Goal: Task Accomplishment & Management: Manage account settings

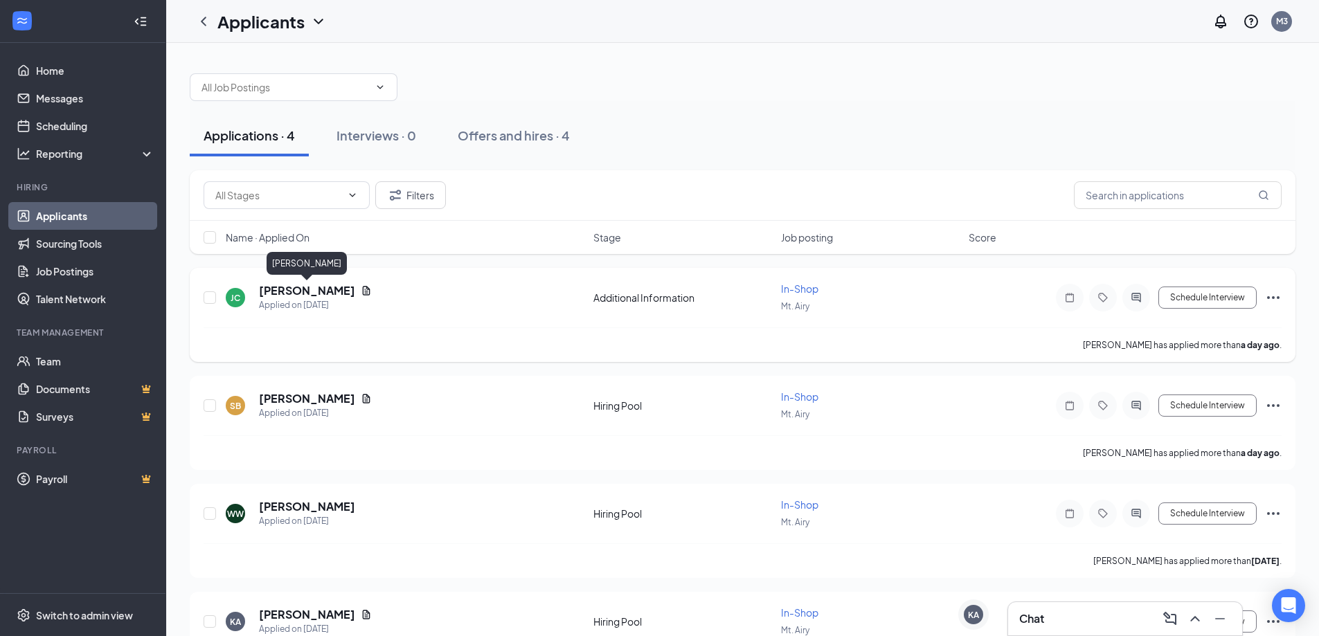
click at [294, 289] on h5 "[PERSON_NAME]" at bounding box center [307, 290] width 96 height 15
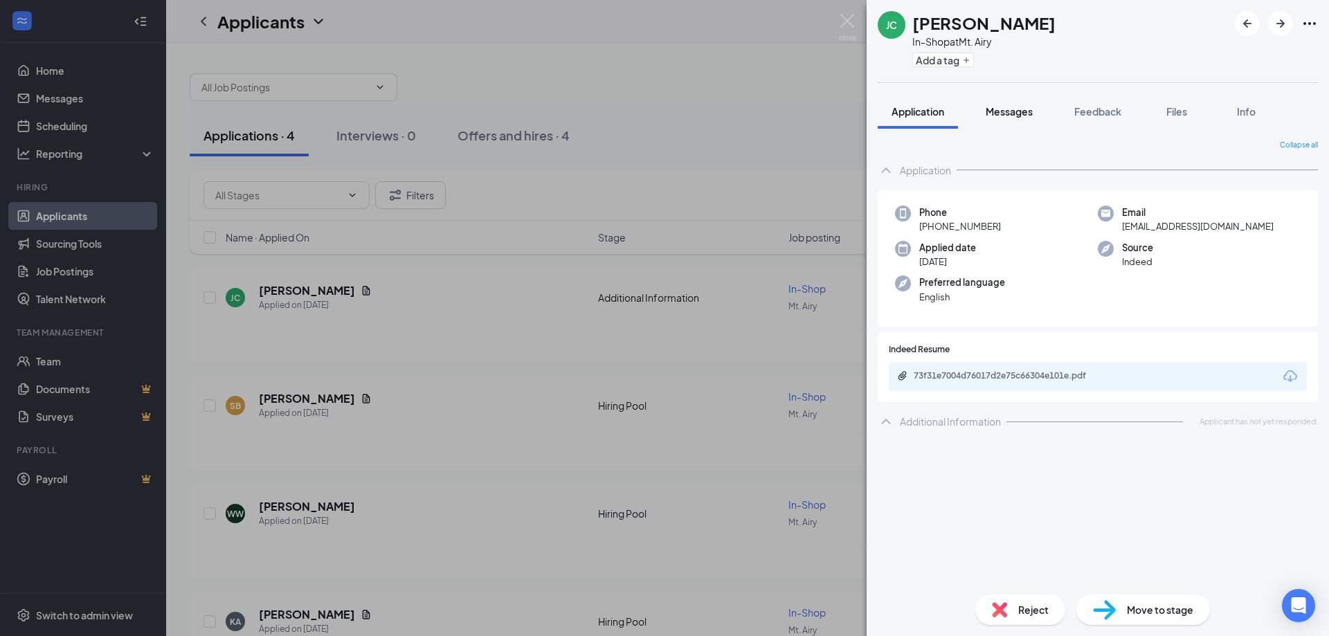
click at [1013, 105] on div "Messages" at bounding box center [1009, 112] width 47 height 14
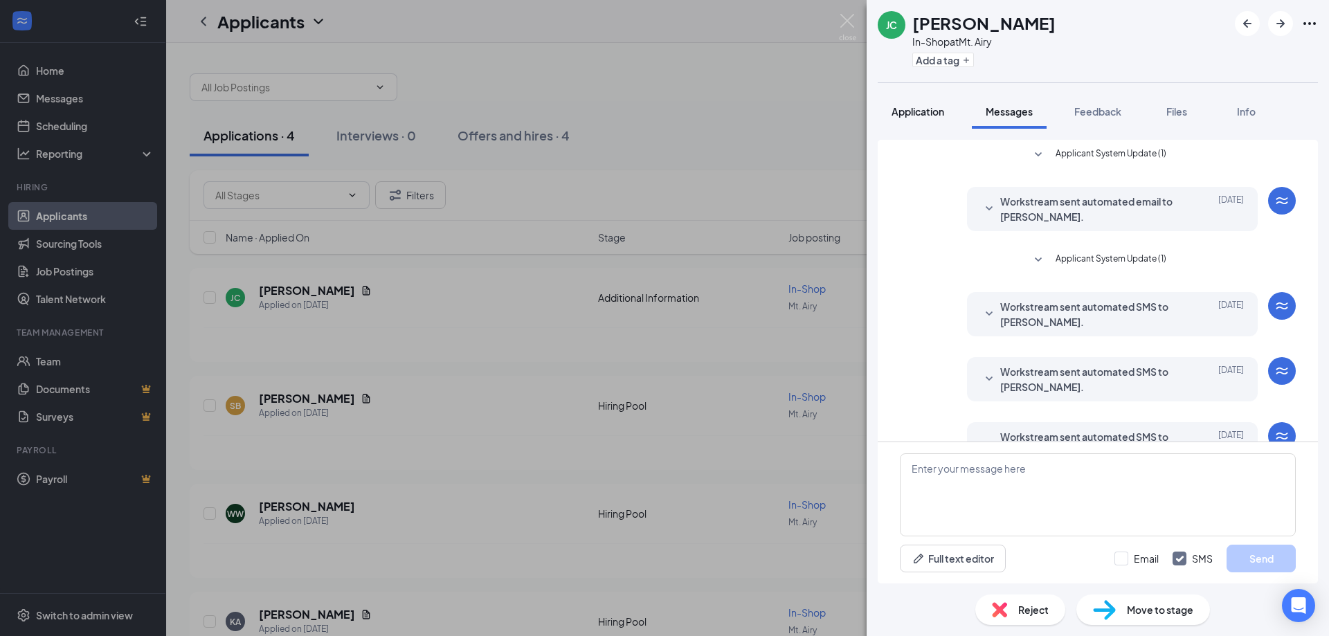
click at [919, 109] on span "Application" at bounding box center [918, 111] width 53 height 12
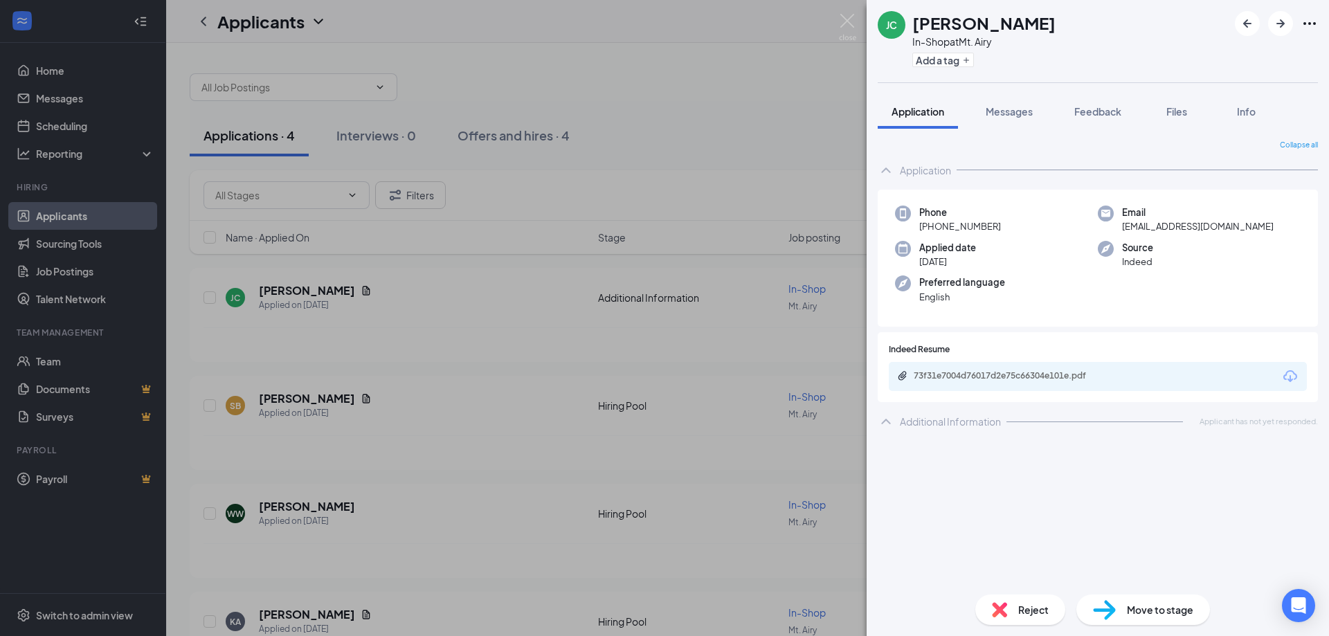
click at [732, 133] on div "[PERSON_NAME] In-Shop at Mt. Airy Add a tag Application Messages Feedback Files…" at bounding box center [664, 318] width 1329 height 636
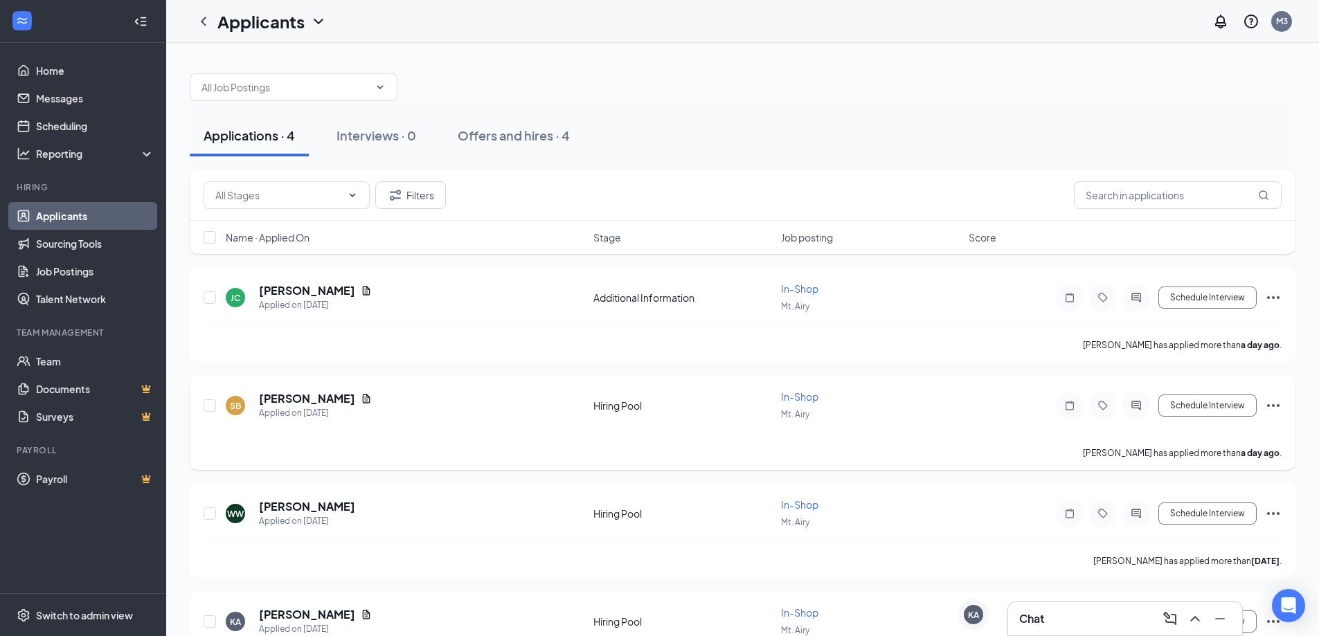
click at [323, 395] on h5 "[PERSON_NAME]" at bounding box center [307, 398] width 96 height 15
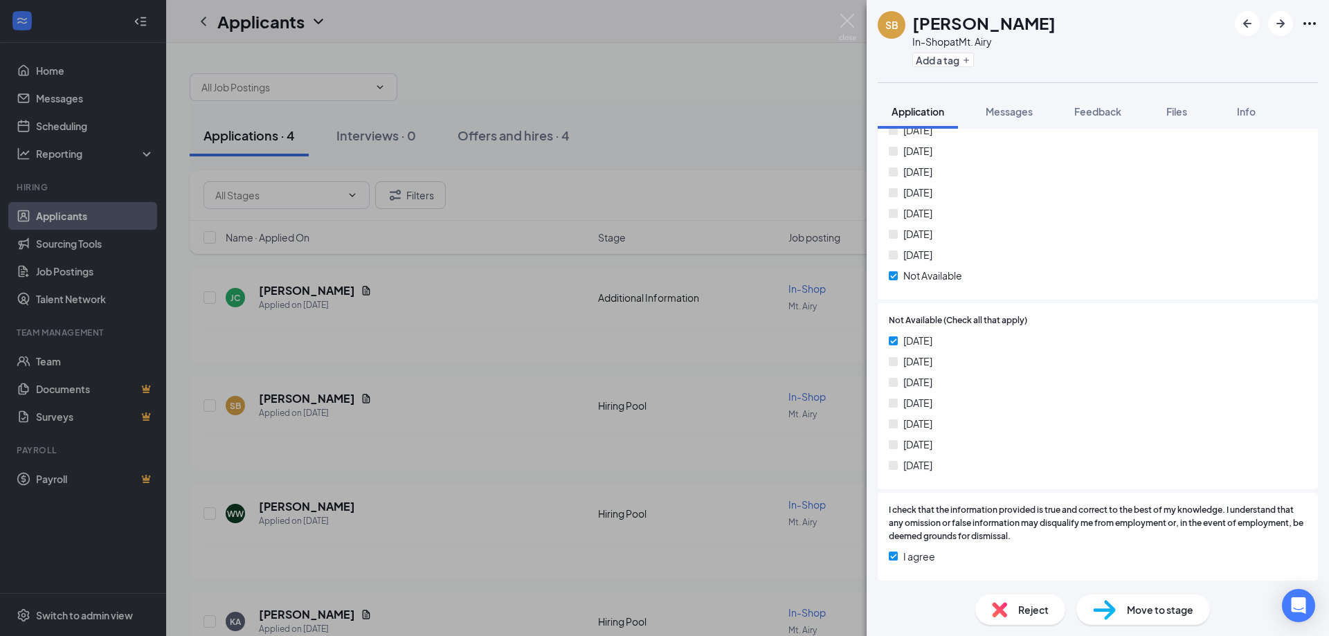
scroll to position [1529, 0]
click at [1151, 610] on span "Move to stage" at bounding box center [1160, 609] width 66 height 15
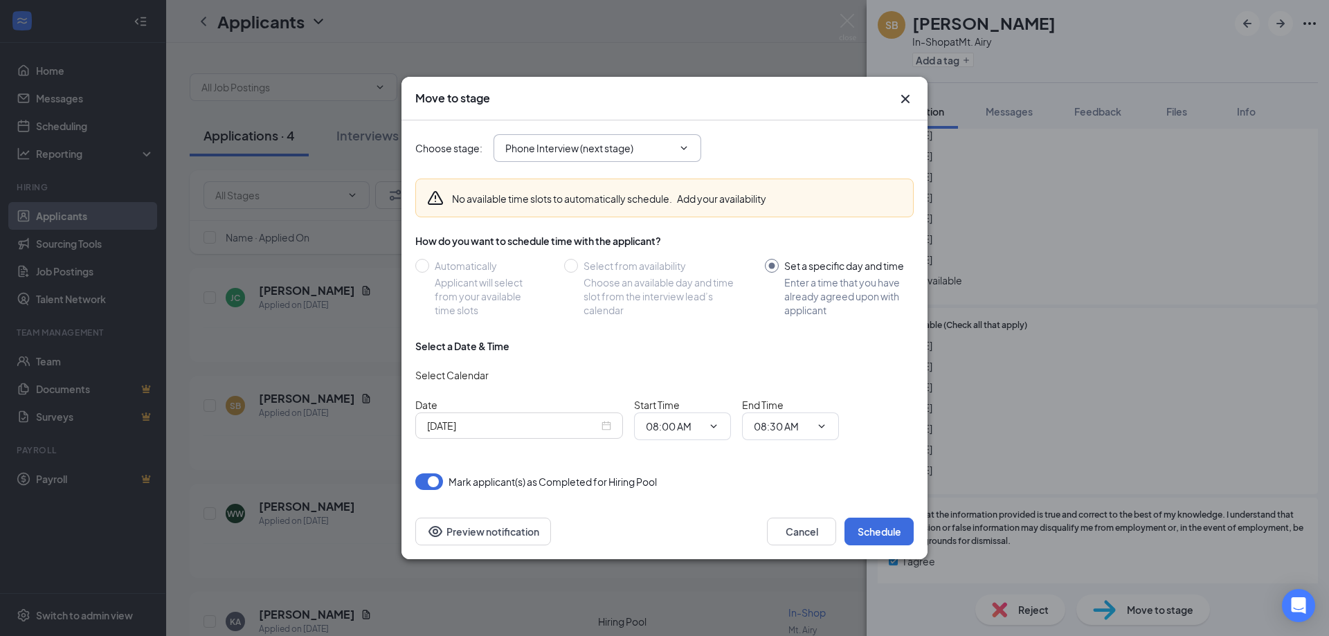
click at [665, 145] on input "Phone Interview (next stage)" at bounding box center [589, 148] width 168 height 15
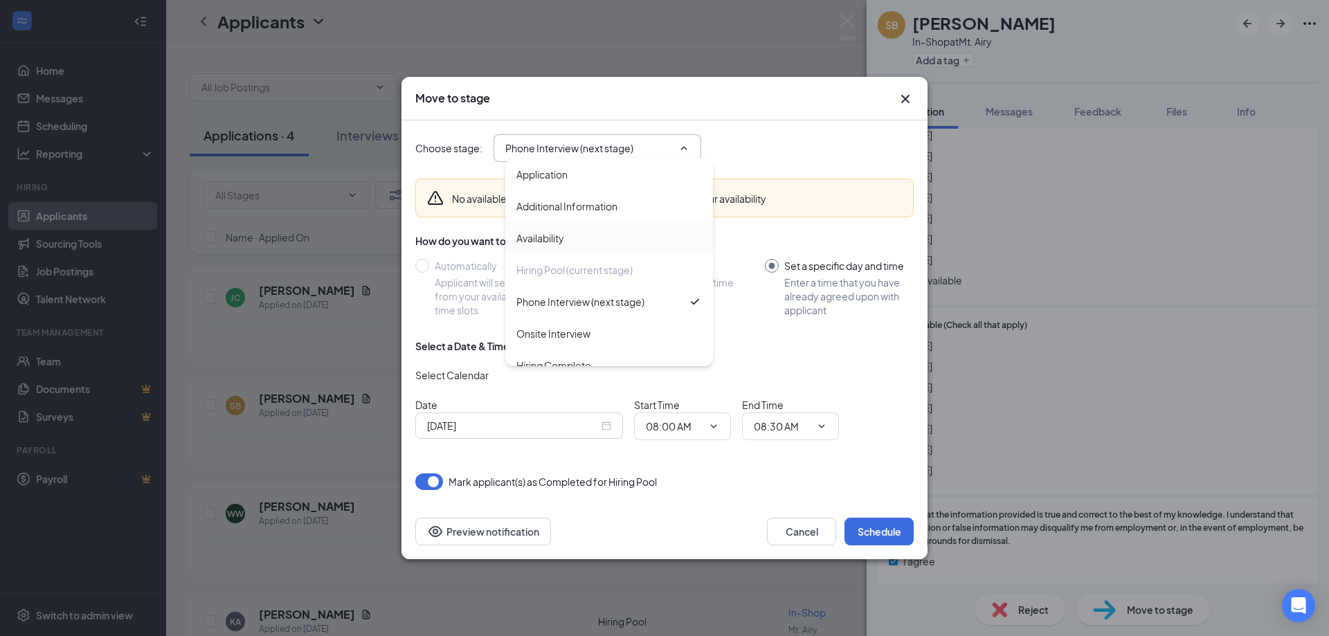
scroll to position [15, 0]
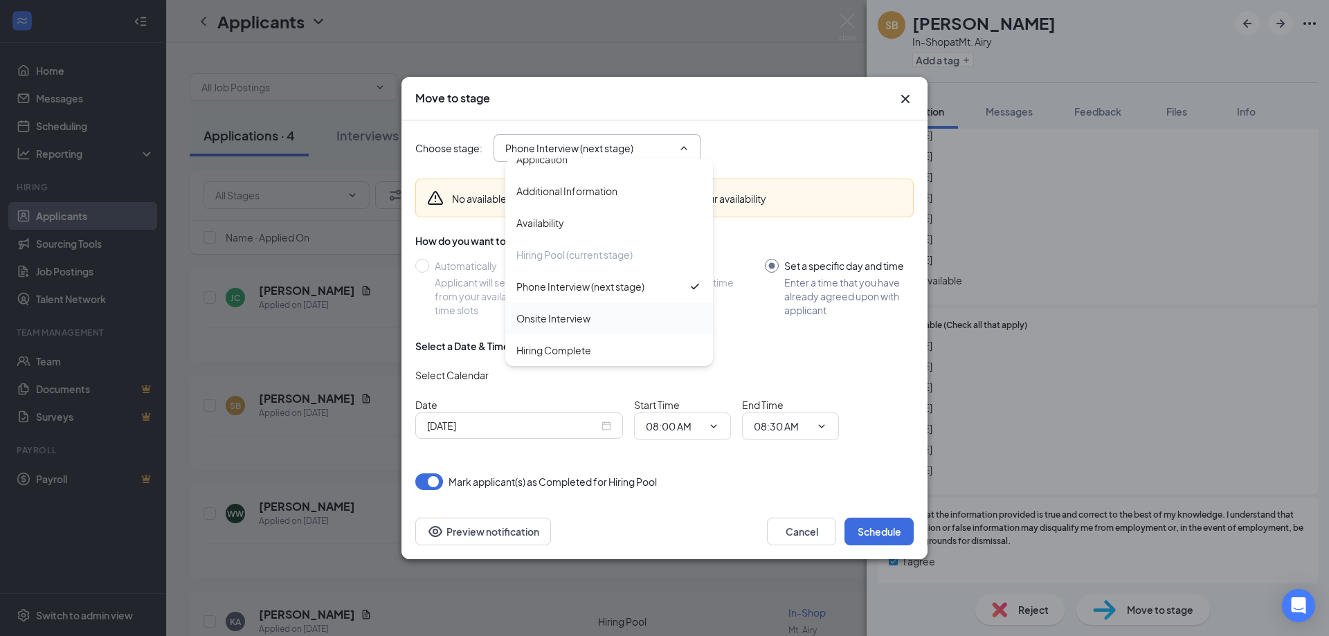
click at [561, 325] on div "Onsite Interview" at bounding box center [553, 318] width 74 height 15
type input "Onsite Interview"
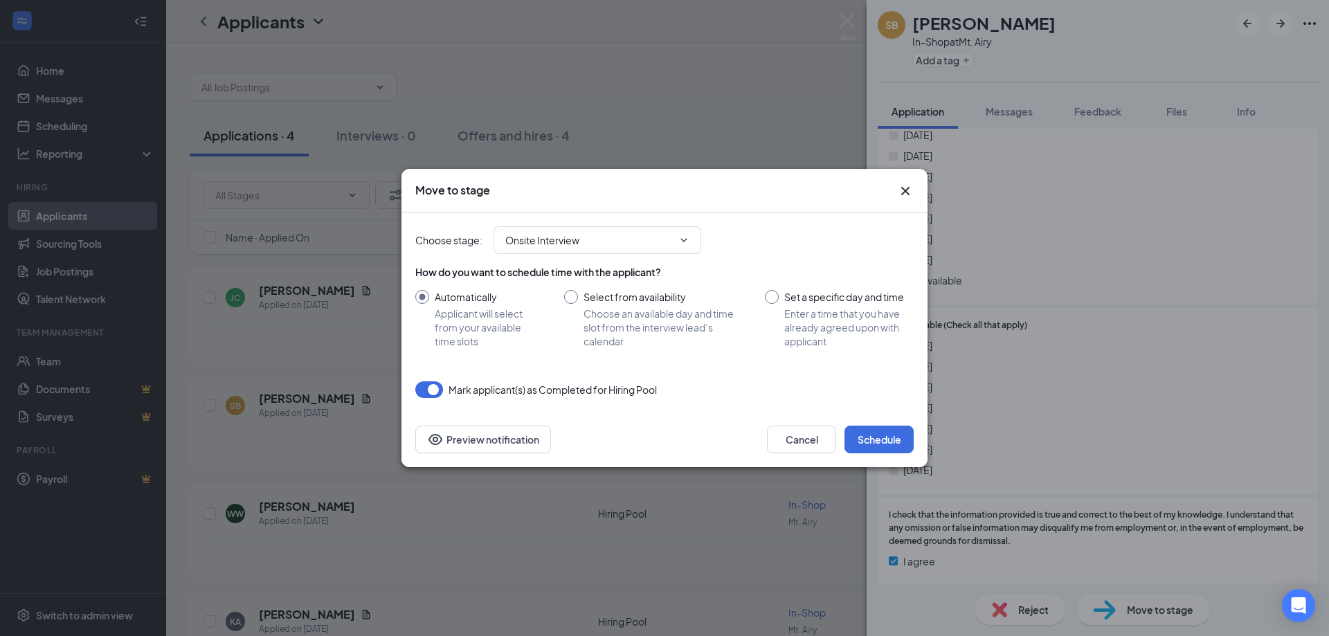
click at [575, 300] on input "Select from availability Choose an available day and time slot from the intervi…" at bounding box center [650, 319] width 173 height 58
radio input "true"
radio input "false"
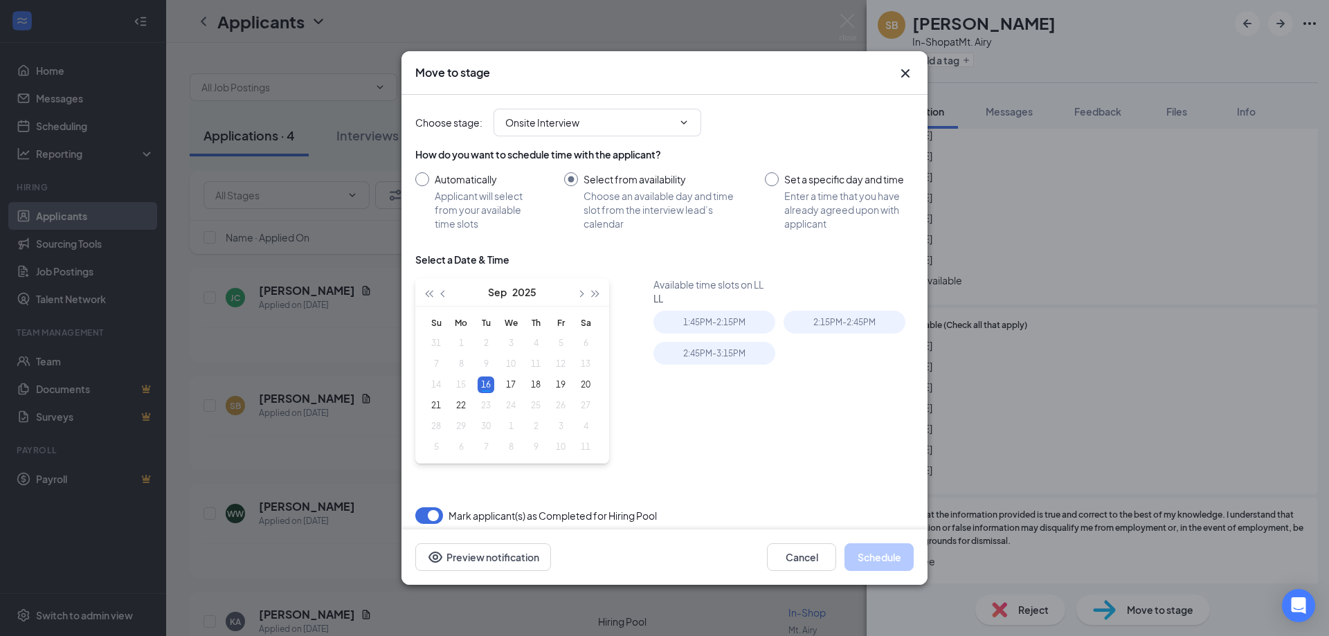
click at [773, 184] on input "Set a specific day and time Enter a time that you have already agreed upon with…" at bounding box center [839, 201] width 149 height 58
radio input "true"
radio input "false"
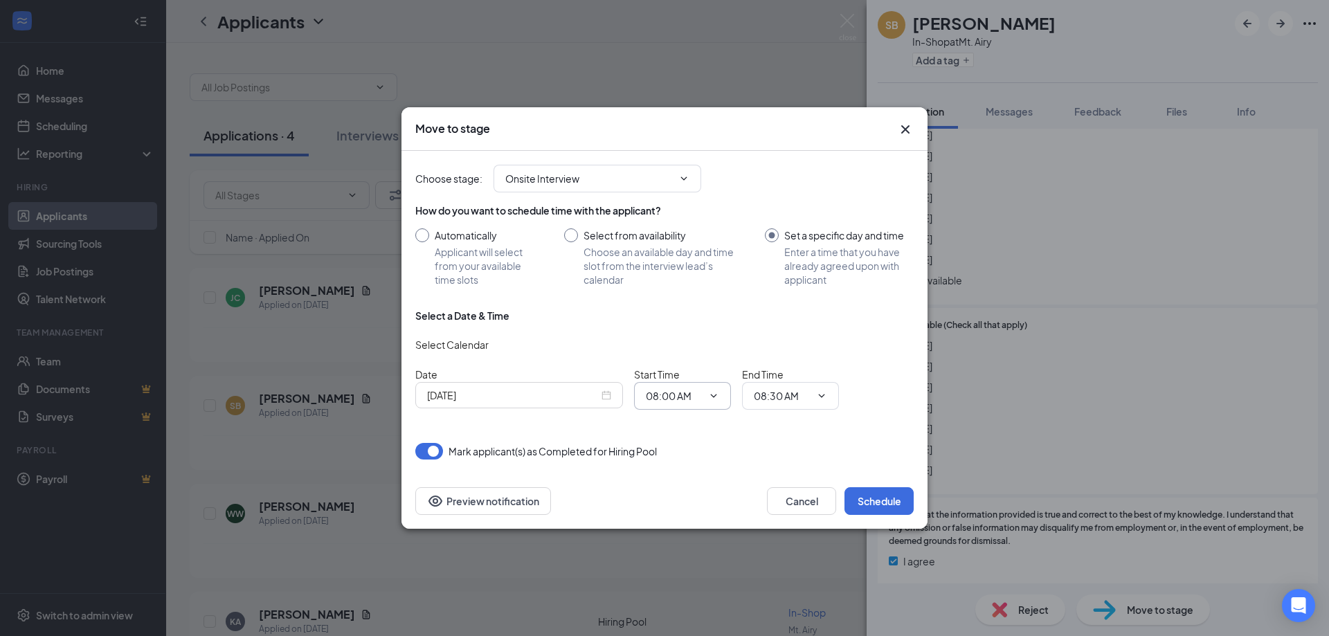
click at [714, 394] on icon "ChevronDown" at bounding box center [713, 395] width 11 height 11
click at [720, 393] on span "08:00 AM" at bounding box center [682, 396] width 97 height 28
click at [695, 397] on input "08:00 AM" at bounding box center [674, 395] width 57 height 15
click at [678, 251] on div "01:30 PM" at bounding box center [677, 251] width 41 height 15
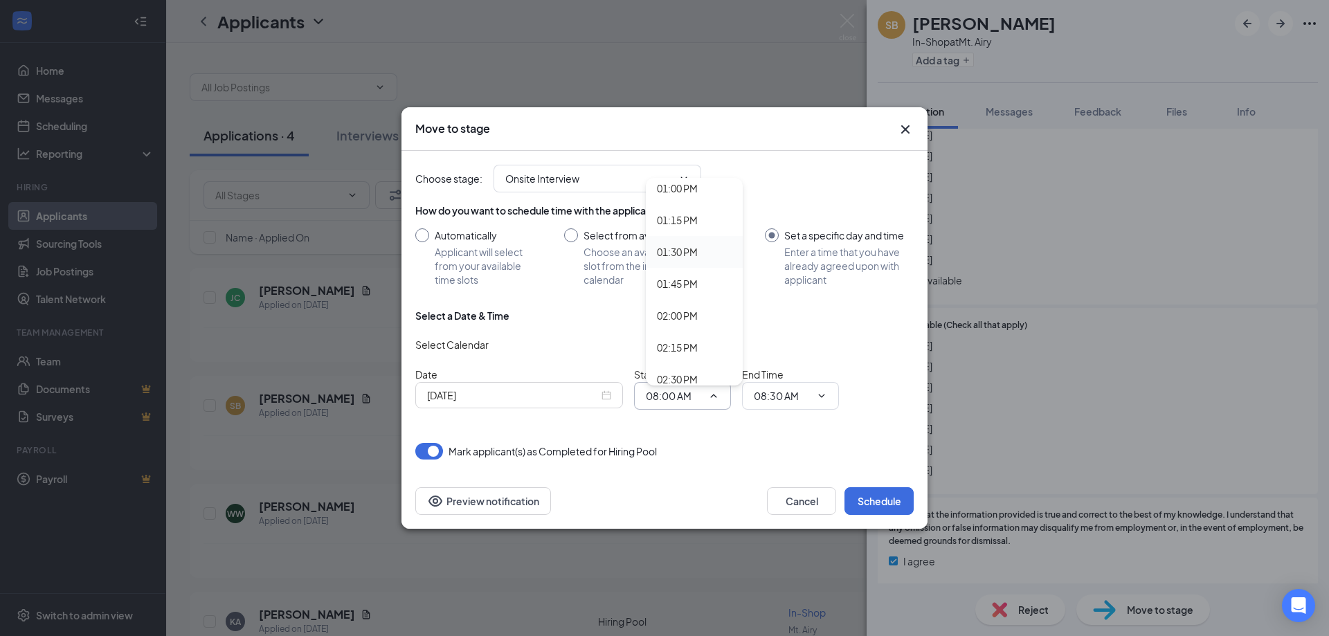
type input "01:30 PM"
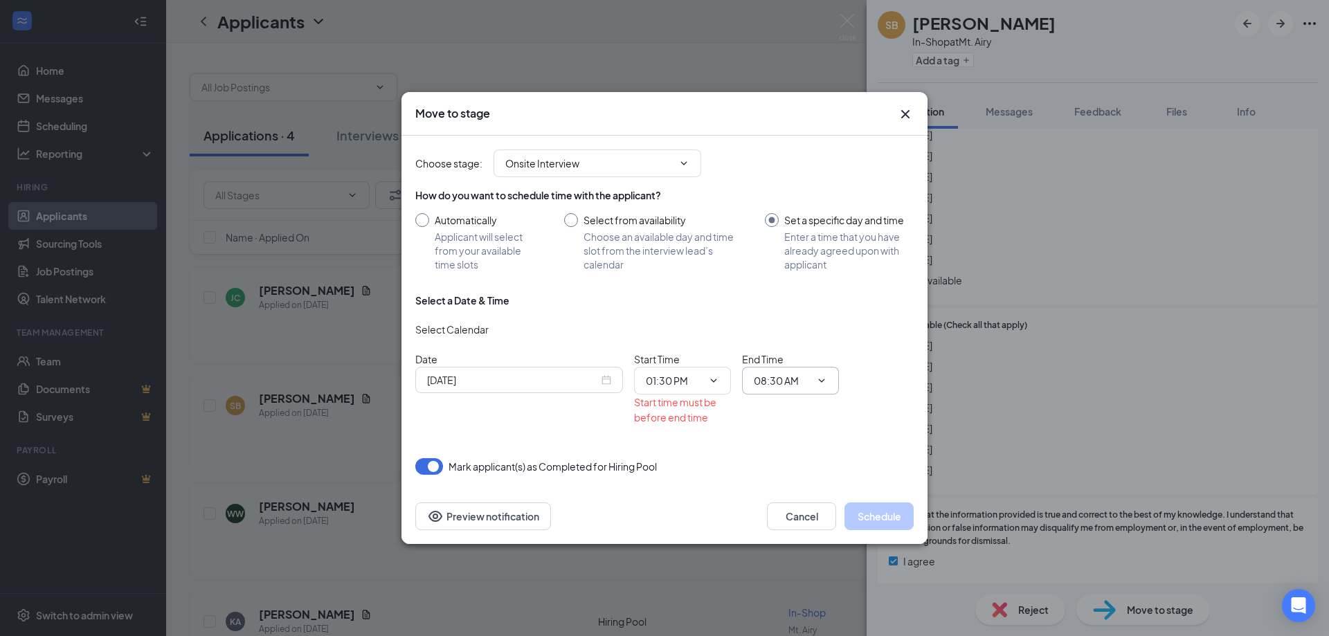
click at [838, 379] on span "08:30 AM" at bounding box center [790, 381] width 97 height 28
click at [831, 379] on span "08:30 AM" at bounding box center [790, 381] width 97 height 28
click at [824, 379] on icon "ChevronDown" at bounding box center [821, 380] width 11 height 11
click at [802, 390] on span "08:30 AM" at bounding box center [790, 381] width 97 height 28
click at [819, 379] on icon "ChevronDown" at bounding box center [822, 380] width 6 height 3
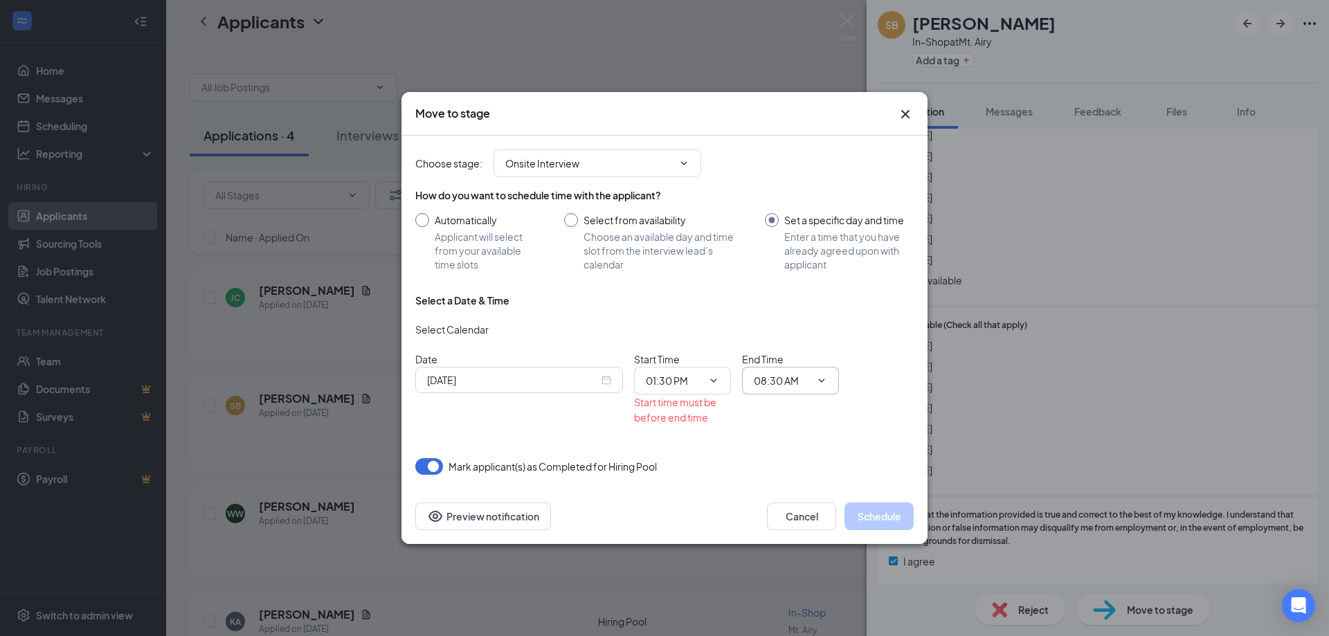
click at [431, 458] on button "button" at bounding box center [429, 466] width 28 height 17
click at [811, 379] on span "08:30 AM" at bounding box center [790, 381] width 97 height 28
click at [789, 384] on input "08:30 AM" at bounding box center [782, 380] width 57 height 15
click at [798, 226] on div "02:00 PM" at bounding box center [785, 231] width 41 height 15
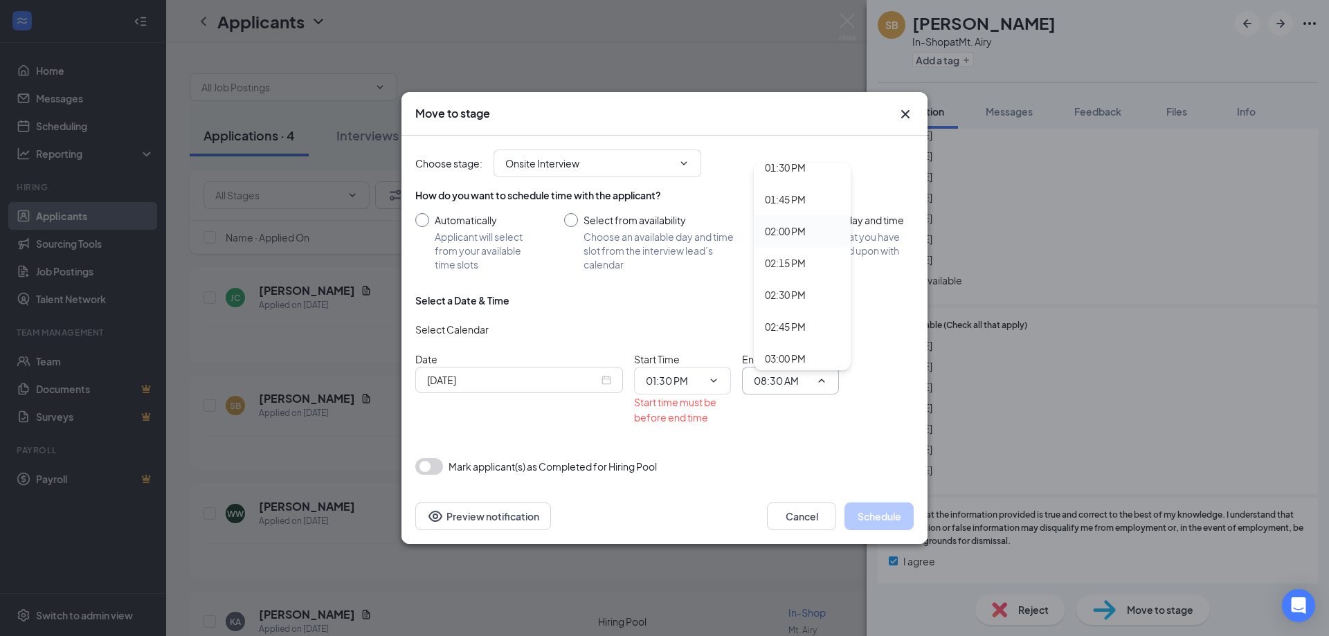
type input "02:00 PM"
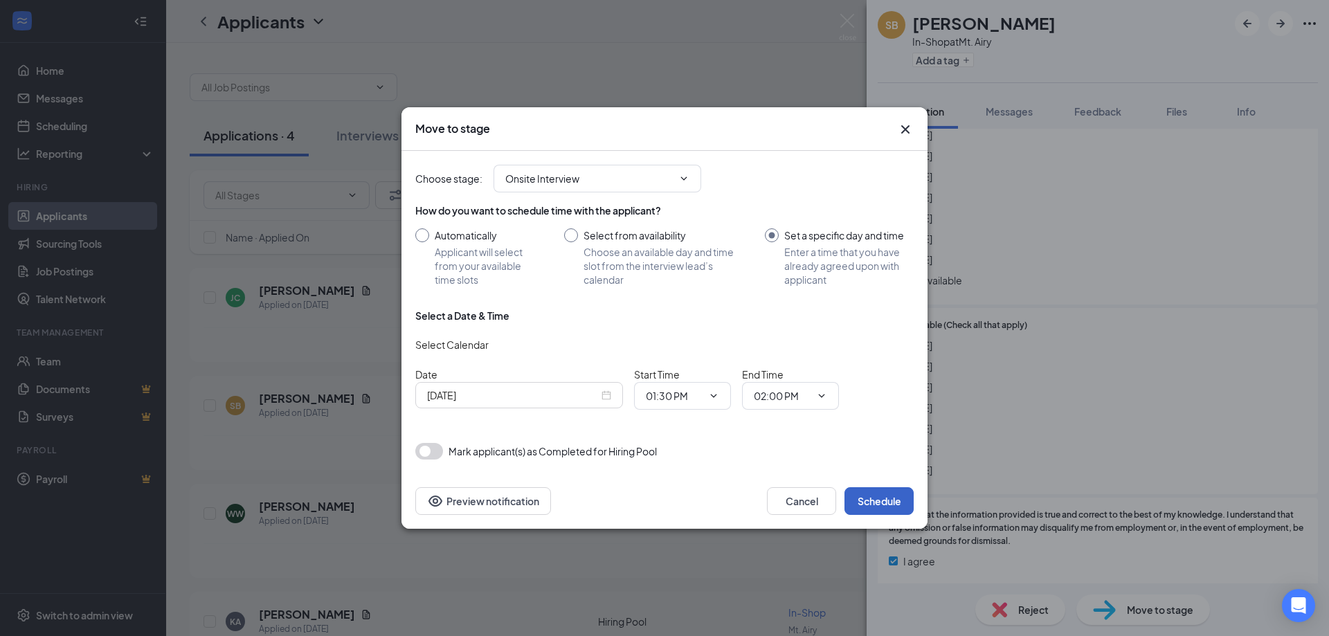
click at [874, 498] on button "Schedule" at bounding box center [879, 501] width 69 height 28
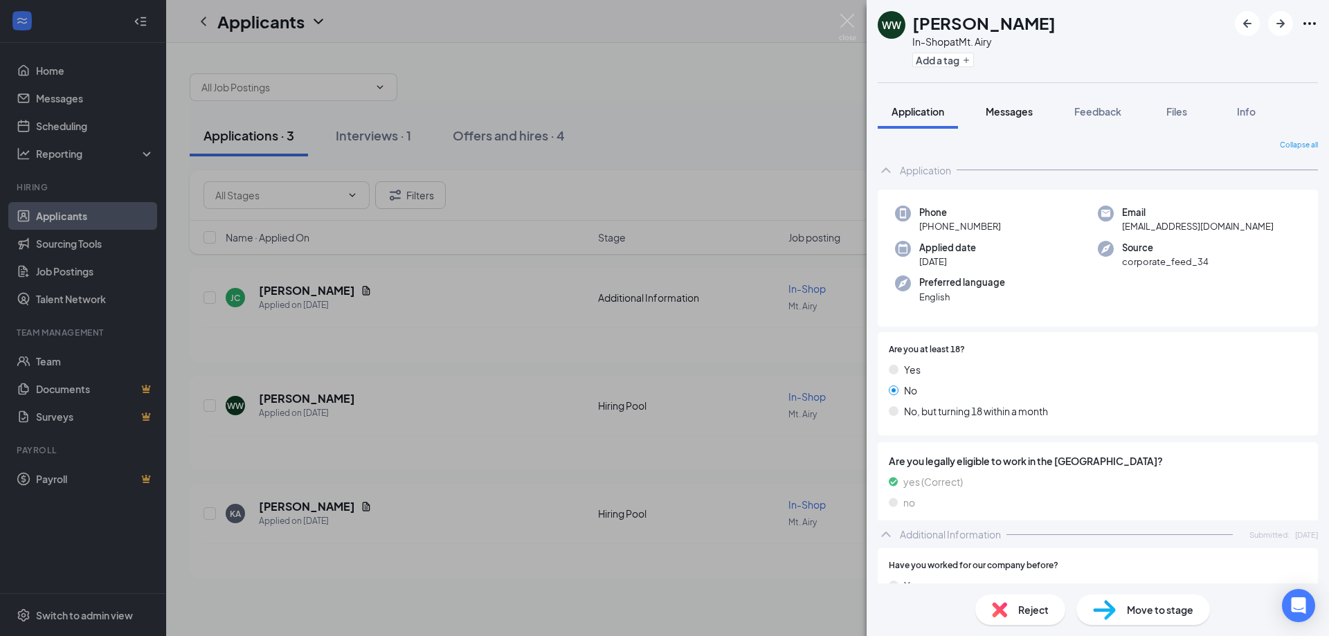
click at [1020, 114] on span "Messages" at bounding box center [1009, 111] width 47 height 12
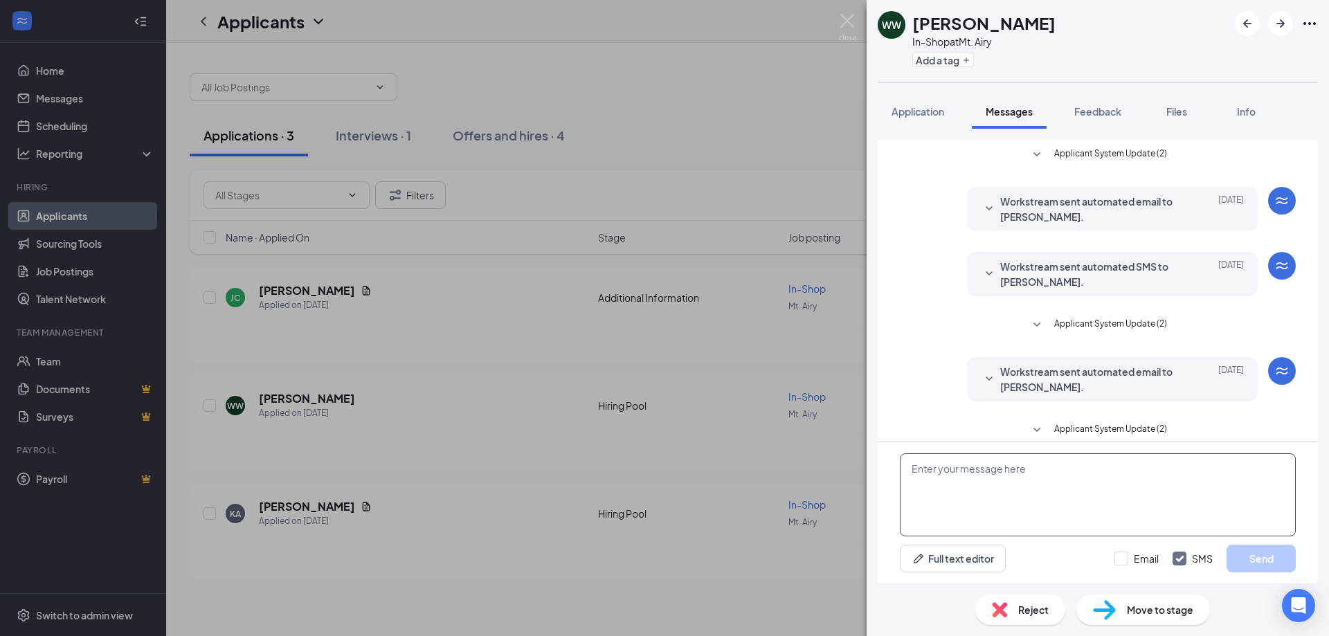
scroll to position [14, 0]
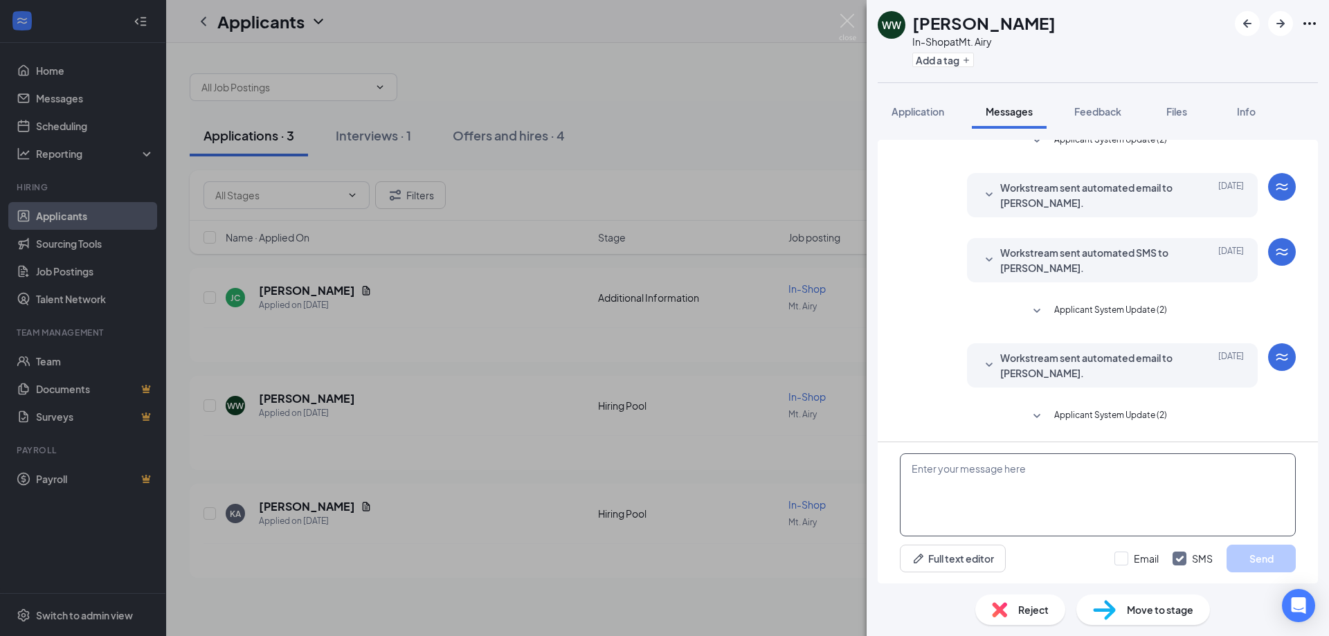
click at [1031, 489] on textarea at bounding box center [1098, 494] width 396 height 83
type textarea "h"
click at [606, 70] on div "WW [PERSON_NAME] In-Shop at Mt. Airy Add a tag Application Messages Feedback Fi…" at bounding box center [664, 318] width 1329 height 636
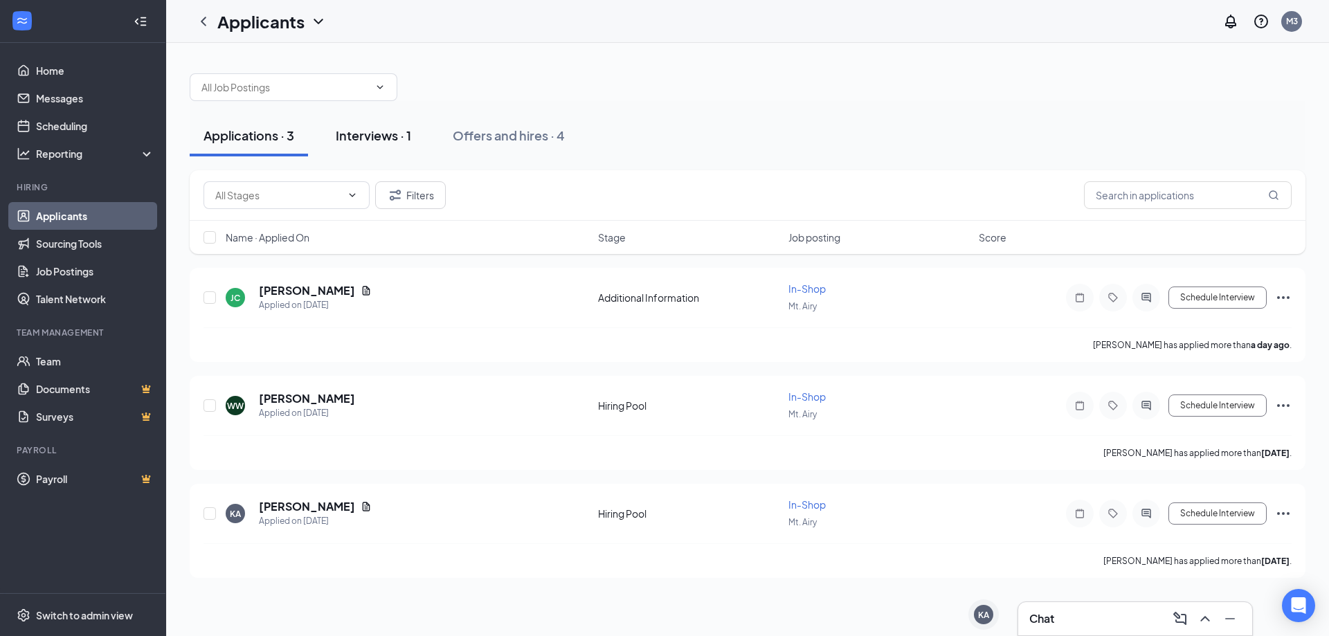
click at [366, 138] on div "Interviews · 1" at bounding box center [373, 135] width 75 height 17
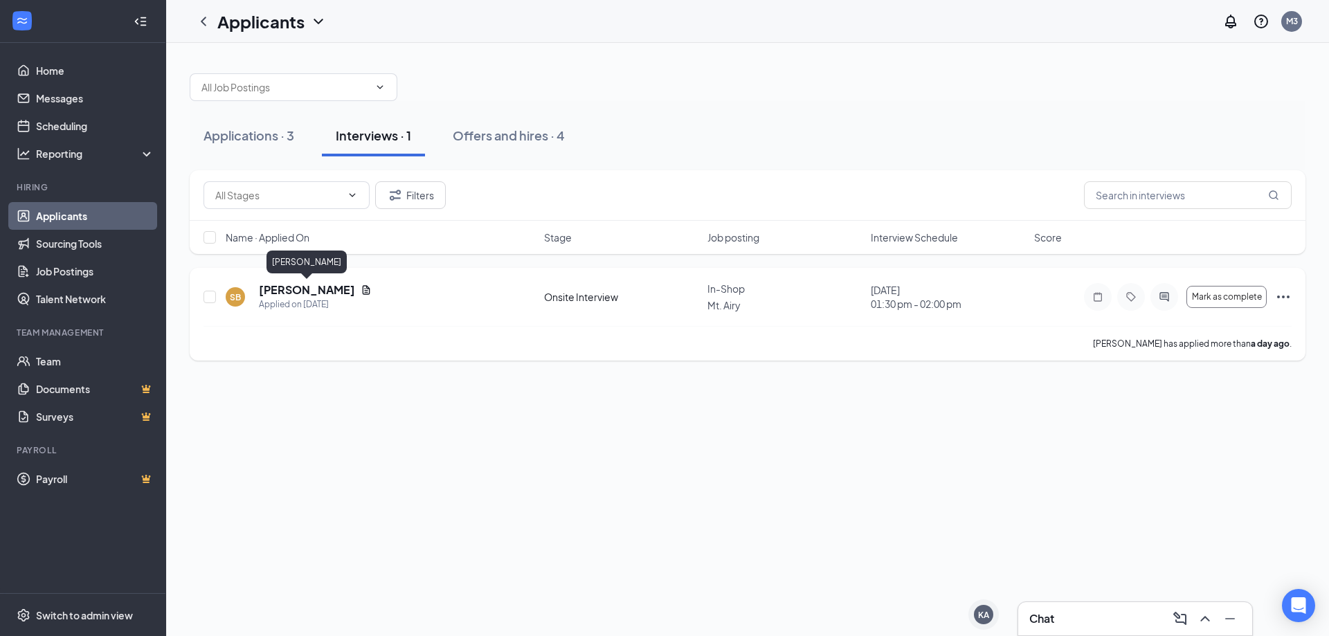
click at [323, 291] on h5 "[PERSON_NAME]" at bounding box center [307, 289] width 96 height 15
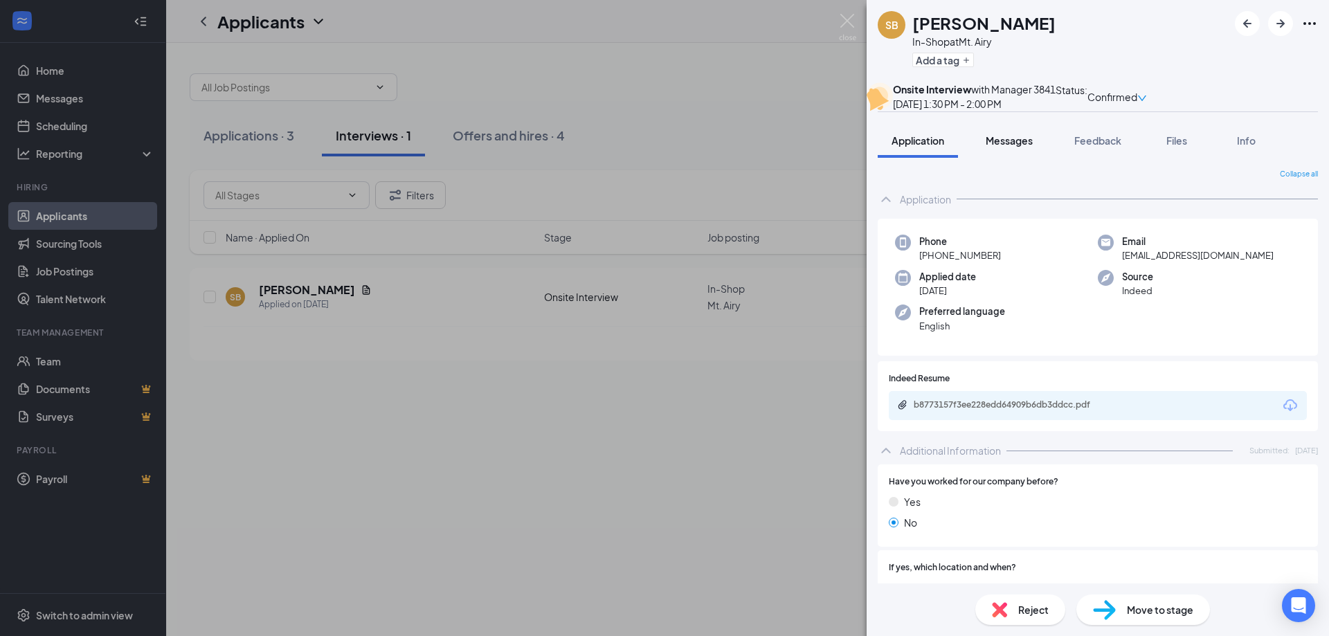
click at [1009, 158] on button "Messages" at bounding box center [1009, 140] width 75 height 35
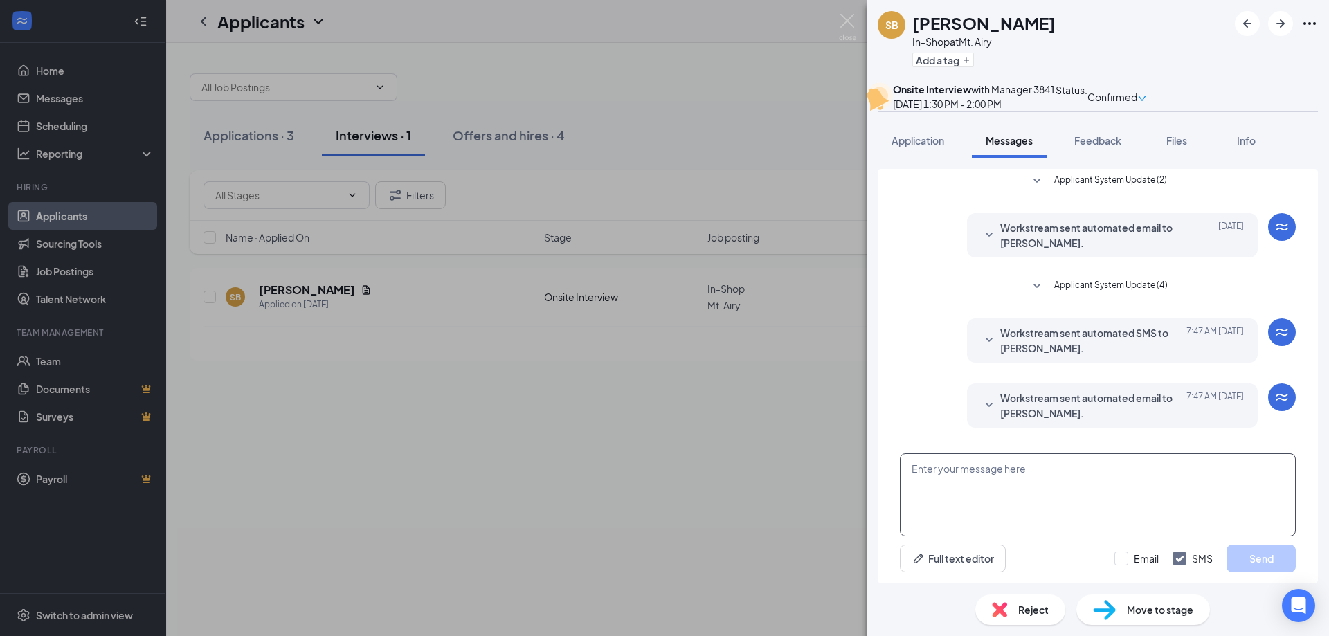
scroll to position [142, 0]
click at [991, 495] on textarea at bounding box center [1098, 494] width 396 height 83
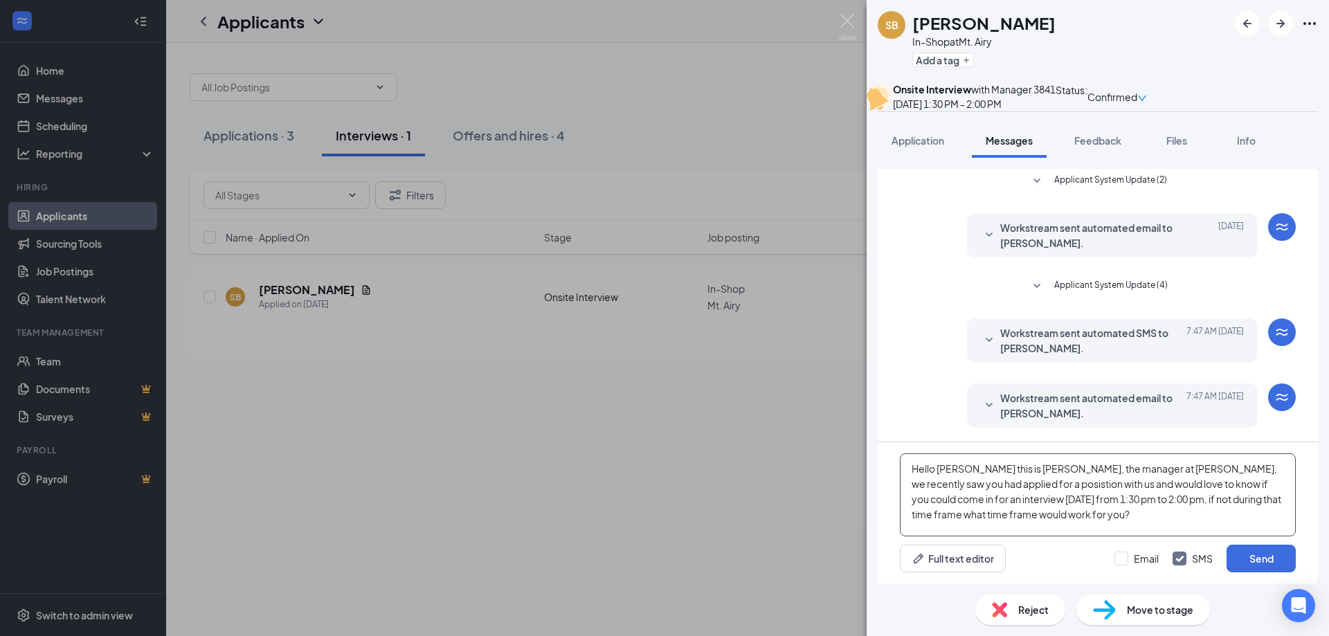
click at [987, 484] on textarea "Hello [PERSON_NAME] this is [PERSON_NAME], the manager at [PERSON_NAME], we rec…" at bounding box center [1098, 494] width 396 height 83
click at [943, 471] on textarea "Hello [PERSON_NAME] this is [PERSON_NAME], the manager at [PERSON_NAME], we rec…" at bounding box center [1098, 494] width 396 height 83
type textarea "Hello [PERSON_NAME] this is [PERSON_NAME], the manager at [PERSON_NAME], we rec…"
click at [946, 360] on div "Workstream sent automated SMS to [PERSON_NAME]. [DATE] 7:47 AM Hi [PERSON_NAME]…" at bounding box center [1098, 343] width 396 height 51
click at [1276, 564] on button "Send" at bounding box center [1261, 559] width 69 height 28
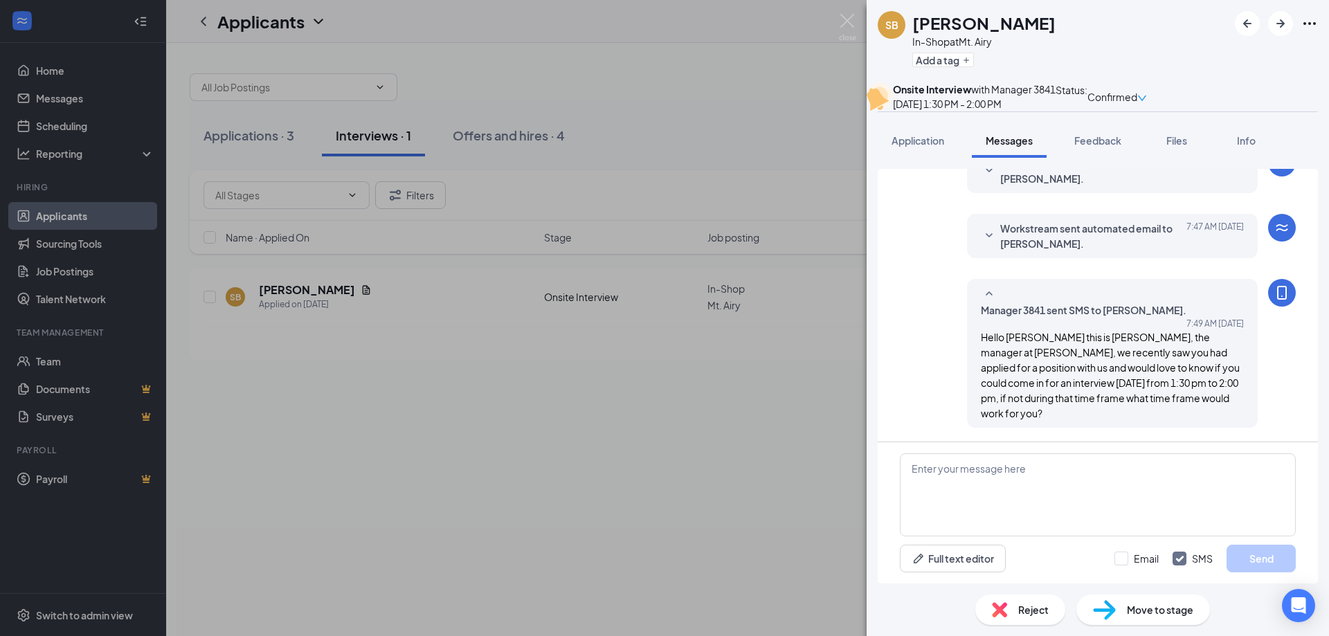
scroll to position [291, 0]
click at [624, 395] on div "SB [PERSON_NAME] In-Shop at Mt. Airy Add a tag Onsite Interview with Manager [D…" at bounding box center [664, 318] width 1329 height 636
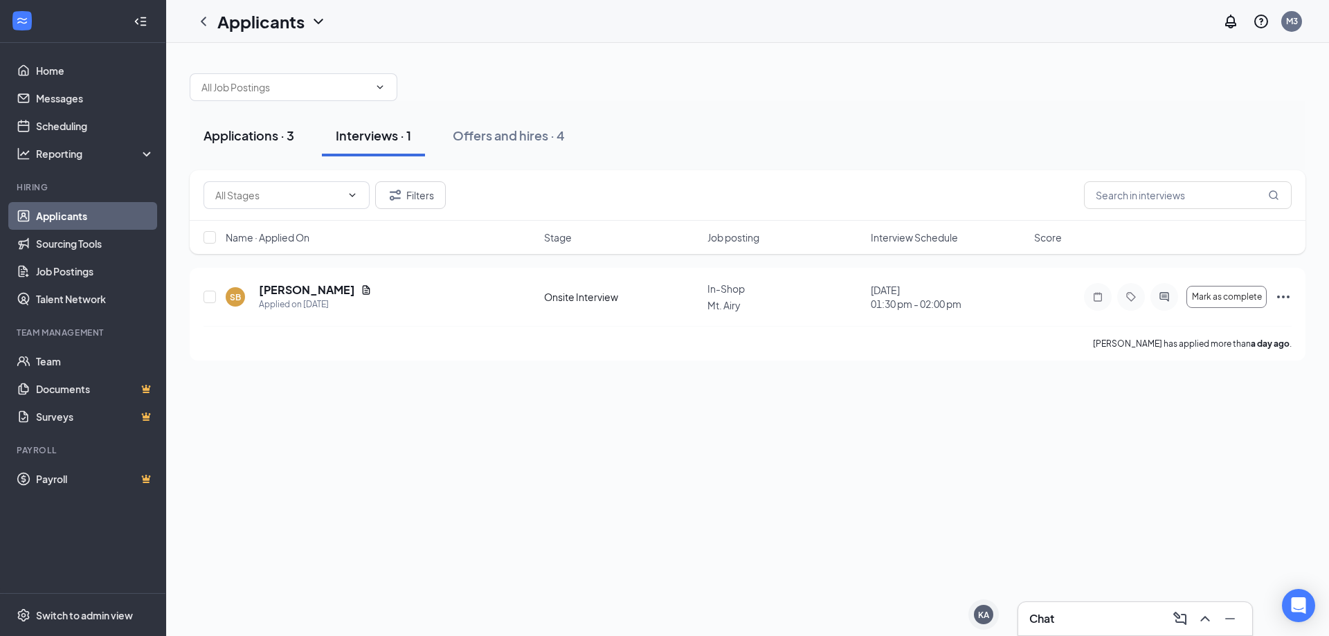
click at [248, 144] on button "Applications · 3" at bounding box center [249, 136] width 118 height 42
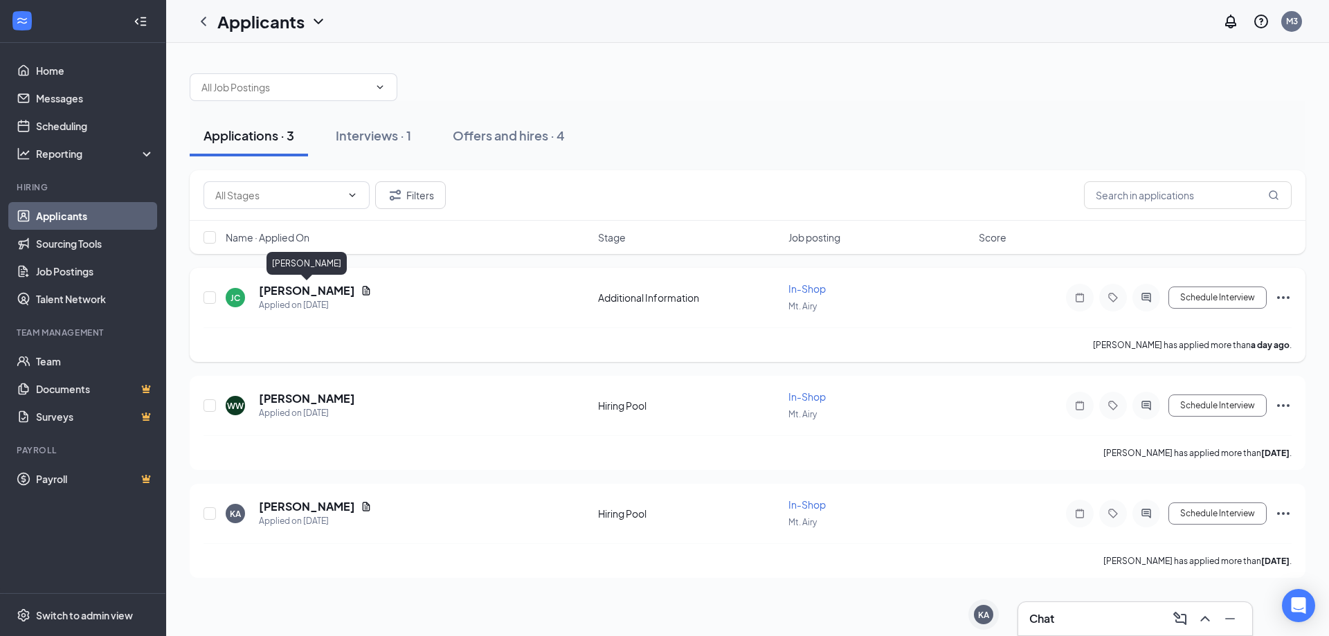
click at [339, 289] on h5 "[PERSON_NAME]" at bounding box center [307, 290] width 96 height 15
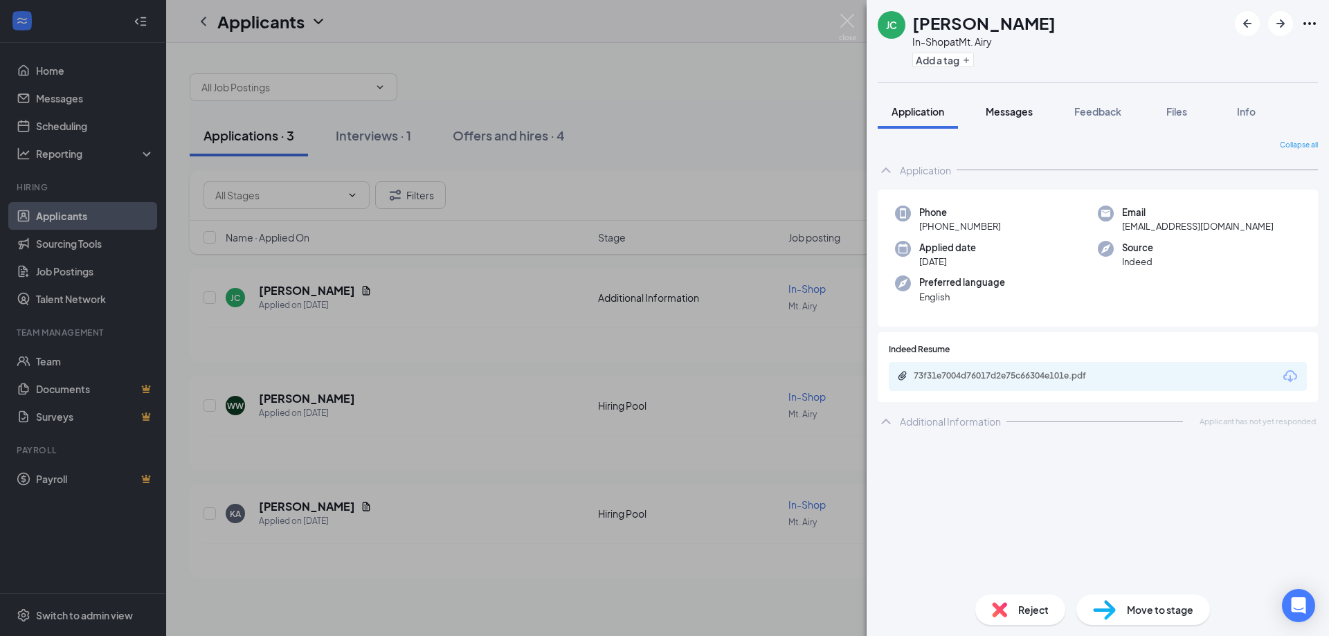
click at [1002, 114] on span "Messages" at bounding box center [1009, 111] width 47 height 12
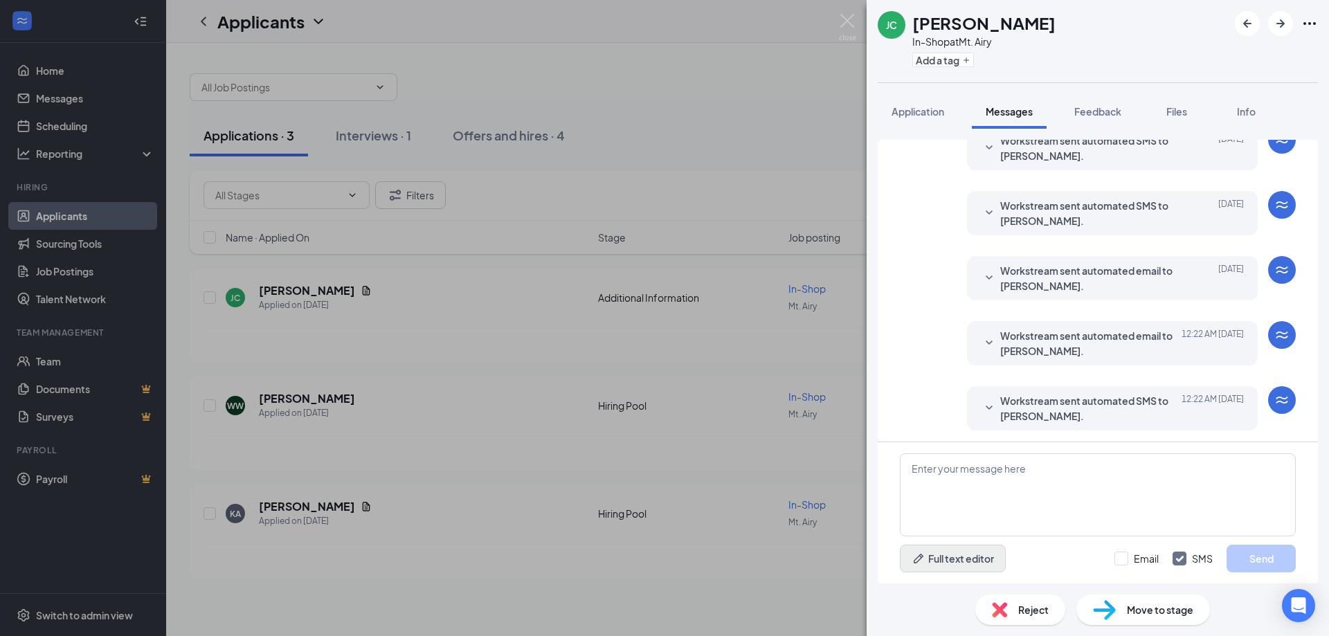
scroll to position [234, 0]
click at [975, 491] on textarea at bounding box center [1098, 494] width 396 height 83
type textarea "Z"
type textarea "H"
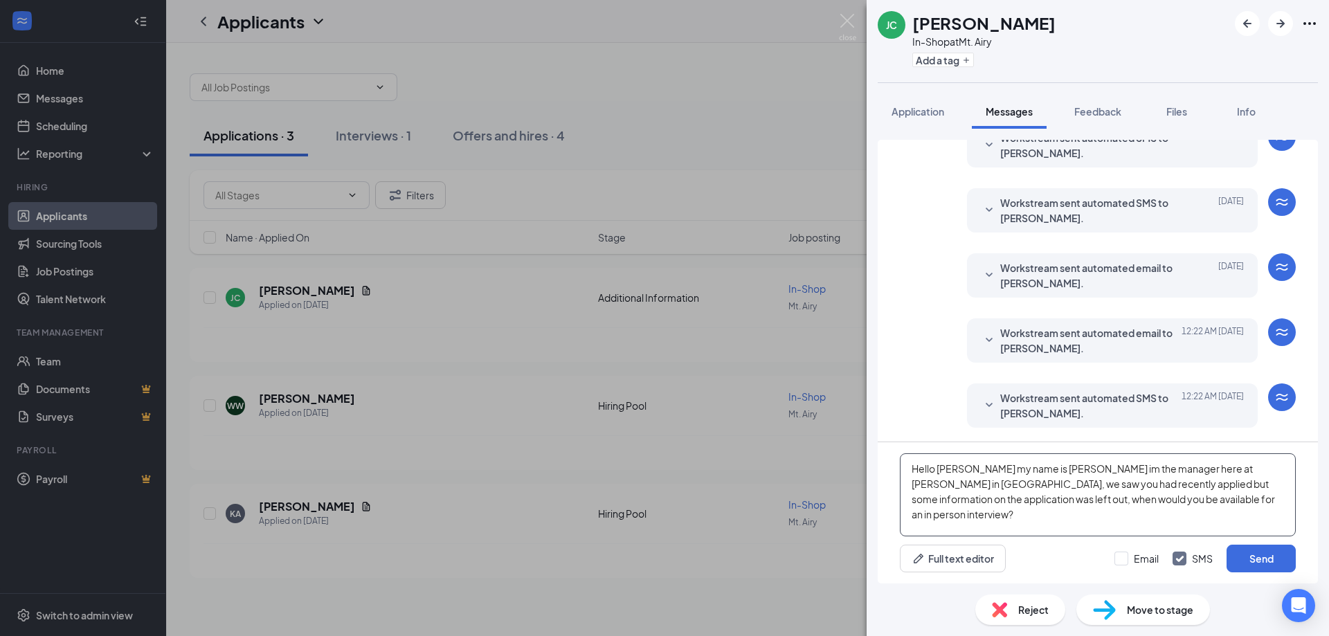
click at [1237, 468] on textarea "Hello [PERSON_NAME] my name is [PERSON_NAME] im the manager here at [PERSON_NAM…" at bounding box center [1098, 494] width 396 height 83
type textarea "Hello [PERSON_NAME] my name is [PERSON_NAME] im the manager here at [PERSON_NAM…"
click at [1276, 545] on button "Send" at bounding box center [1261, 559] width 69 height 28
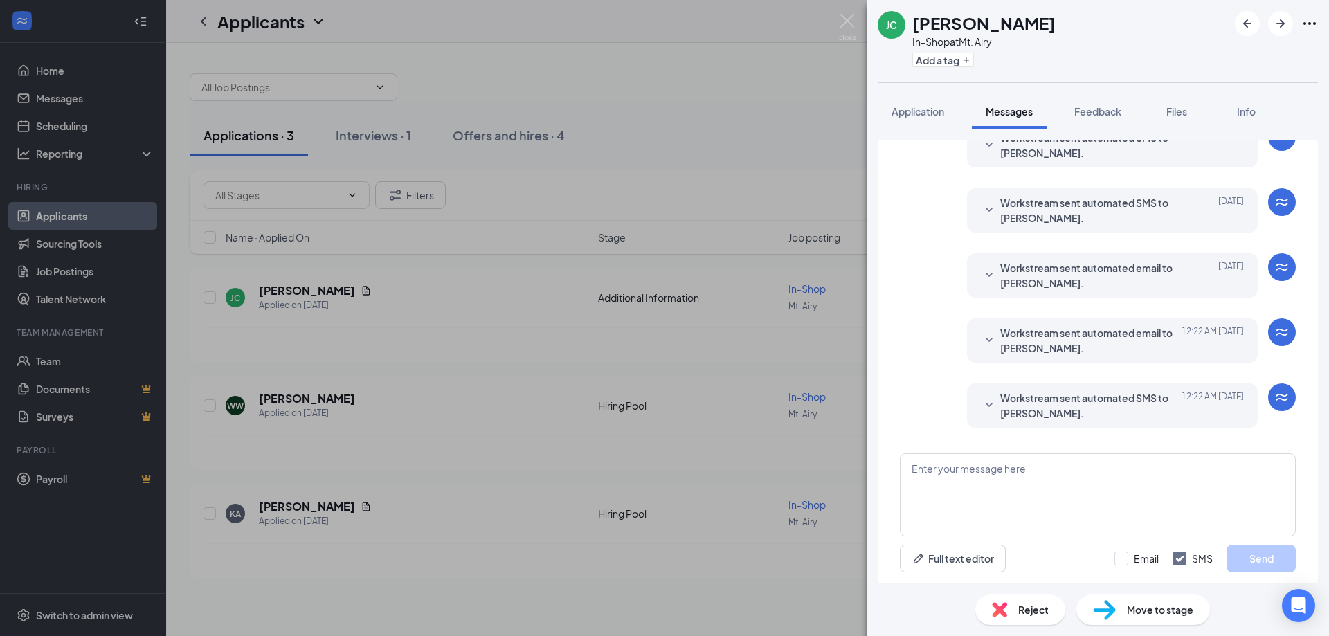
scroll to position [368, 0]
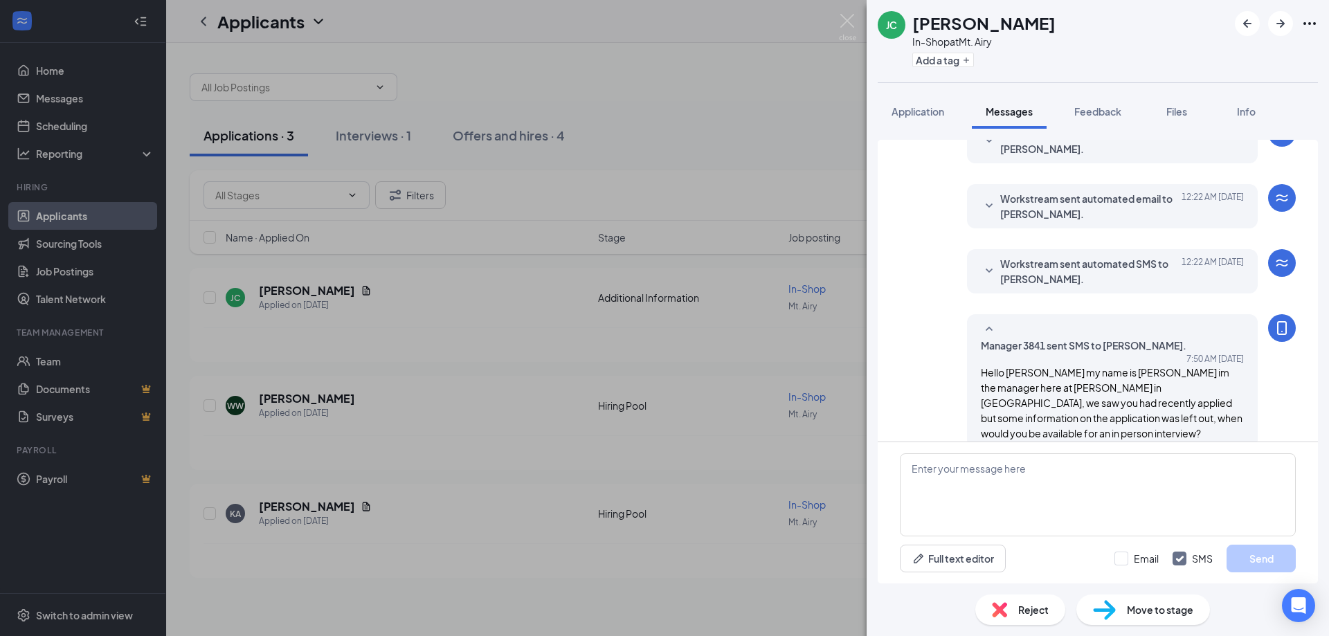
click at [548, 132] on div "[PERSON_NAME] In-Shop at Mt. Airy Add a tag Application Messages Feedback Files…" at bounding box center [664, 318] width 1329 height 636
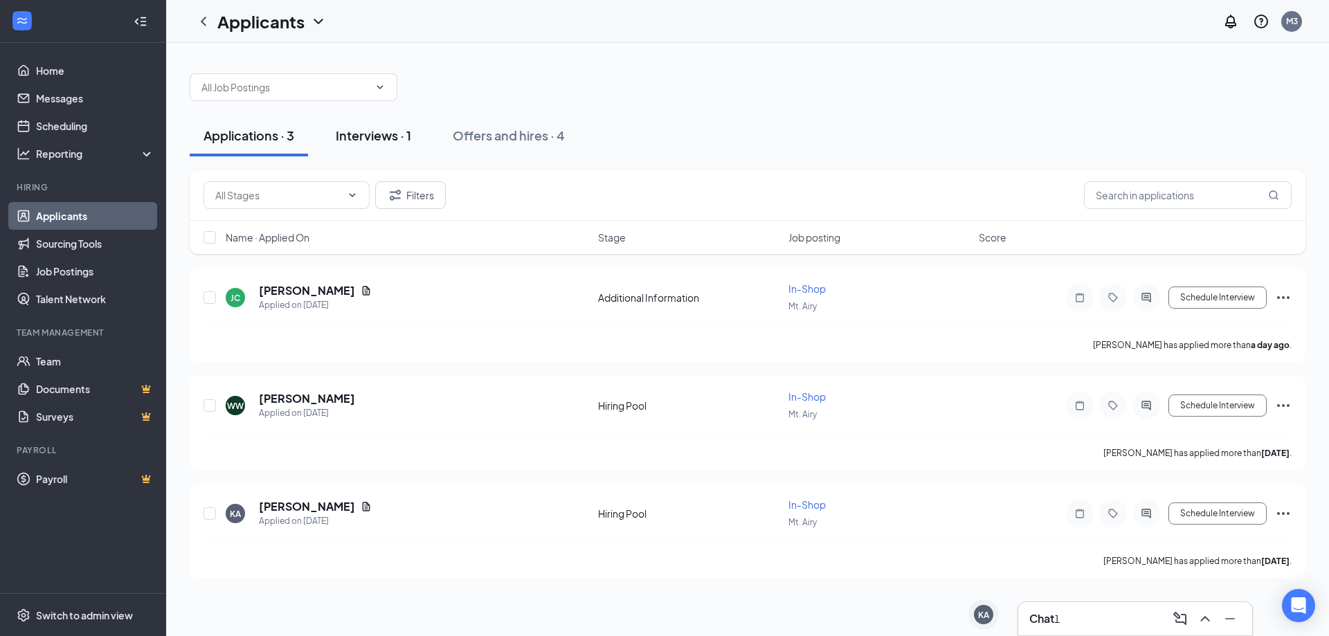
click at [381, 138] on div "Interviews · 1" at bounding box center [373, 135] width 75 height 17
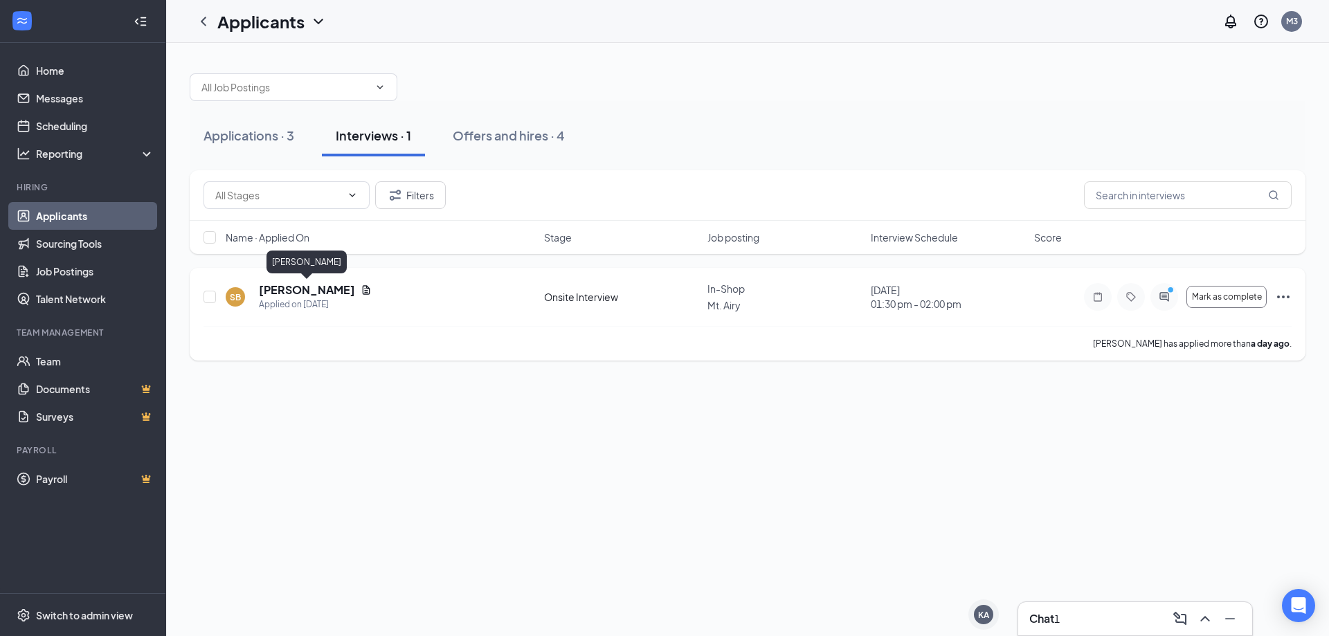
click at [300, 289] on h5 "[PERSON_NAME]" at bounding box center [307, 289] width 96 height 15
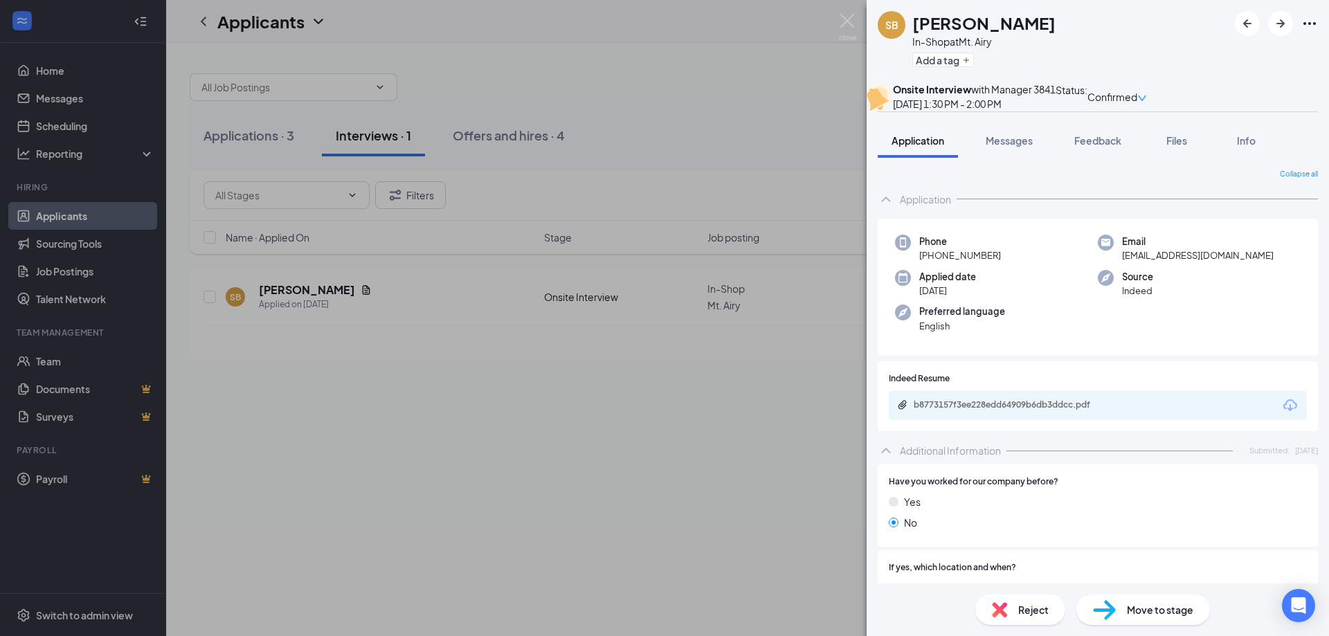
click at [260, 136] on div "SB [PERSON_NAME] In-Shop at Mt. Airy Add a tag Onsite Interview with Manager [D…" at bounding box center [664, 318] width 1329 height 636
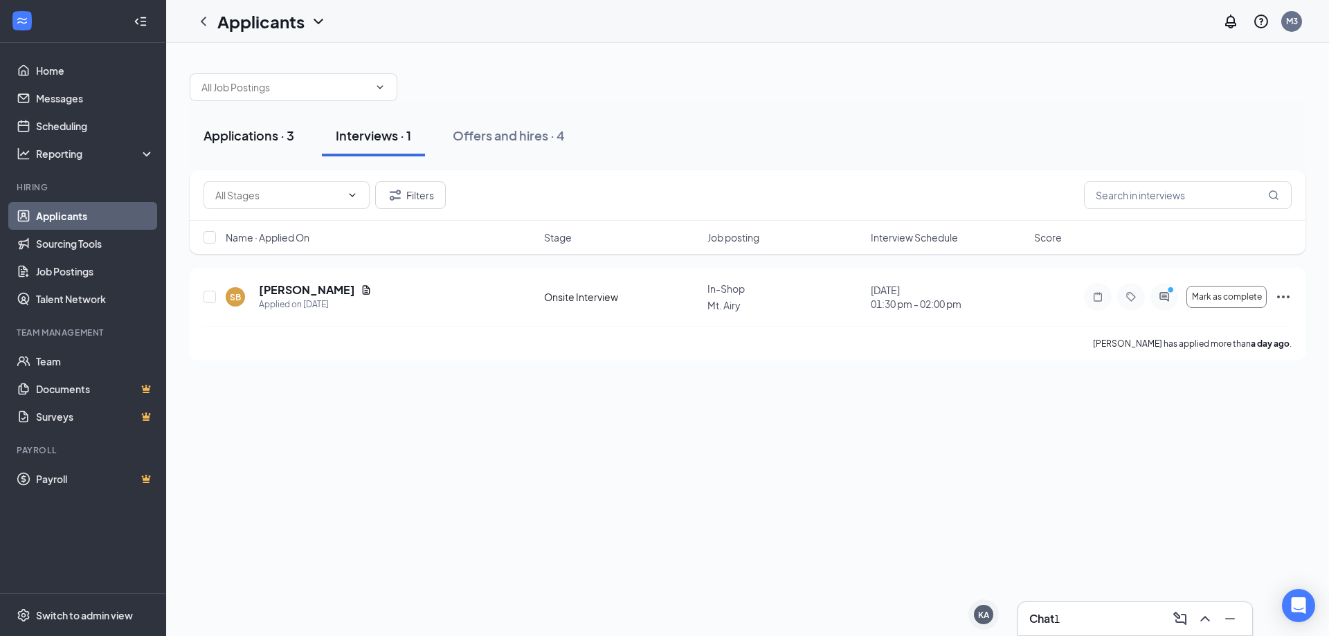
click at [242, 135] on div "Applications · 3" at bounding box center [249, 135] width 91 height 17
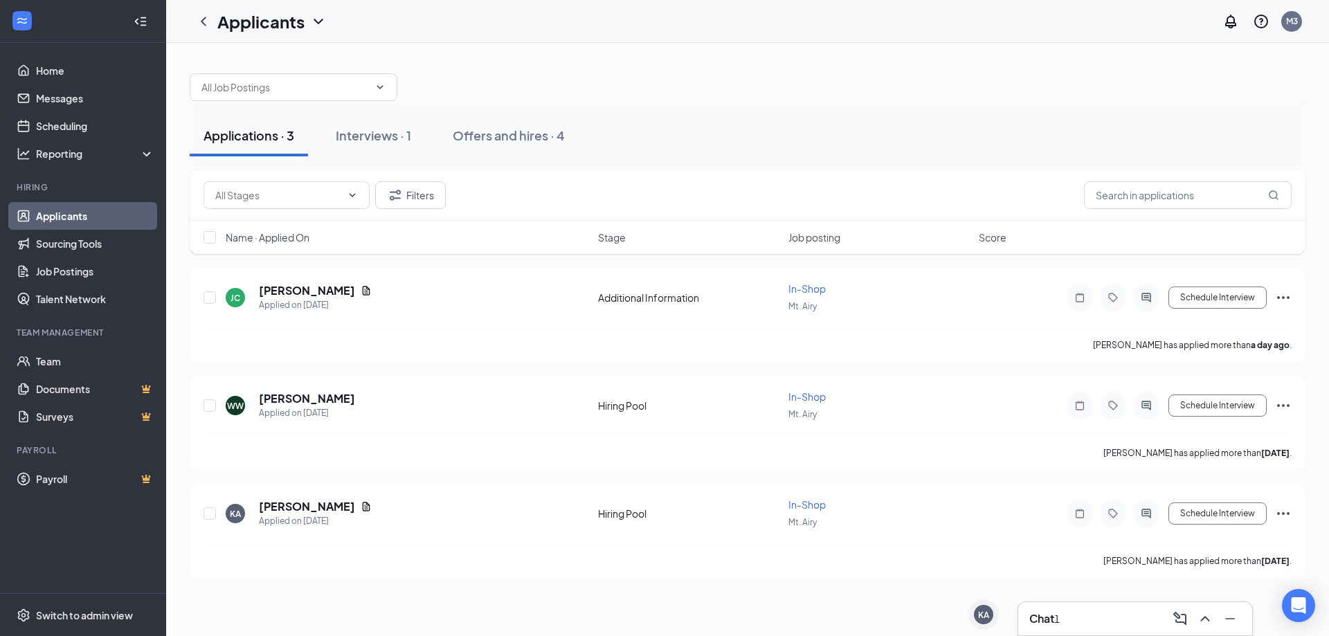
click at [1103, 615] on div "Chat 1" at bounding box center [1135, 619] width 212 height 22
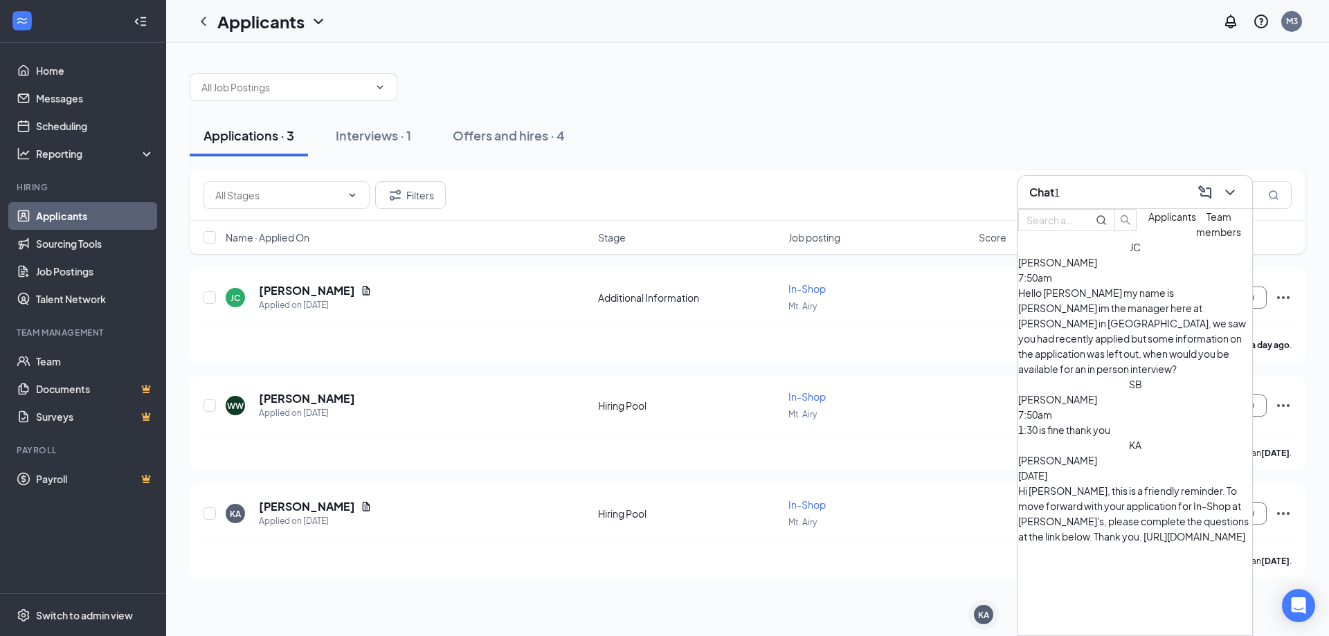
click at [1164, 422] on div "1:30 is fine thank you" at bounding box center [1135, 429] width 234 height 15
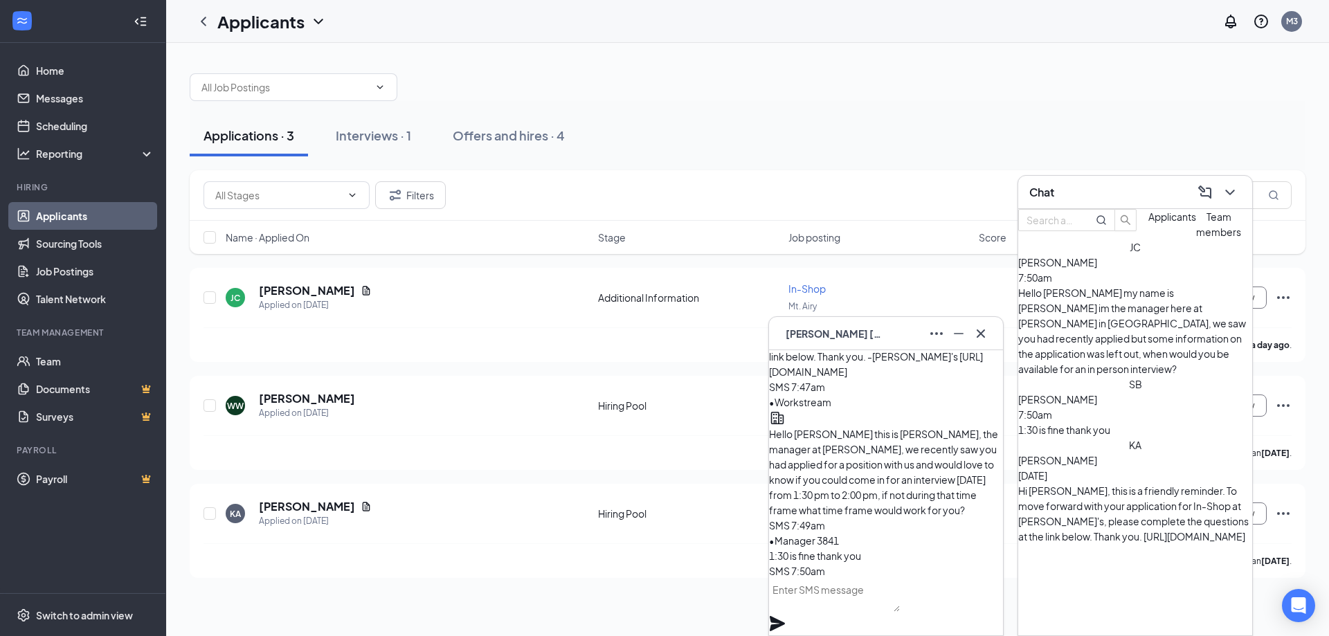
click at [842, 612] on textarea at bounding box center [834, 595] width 131 height 33
type textarea "G"
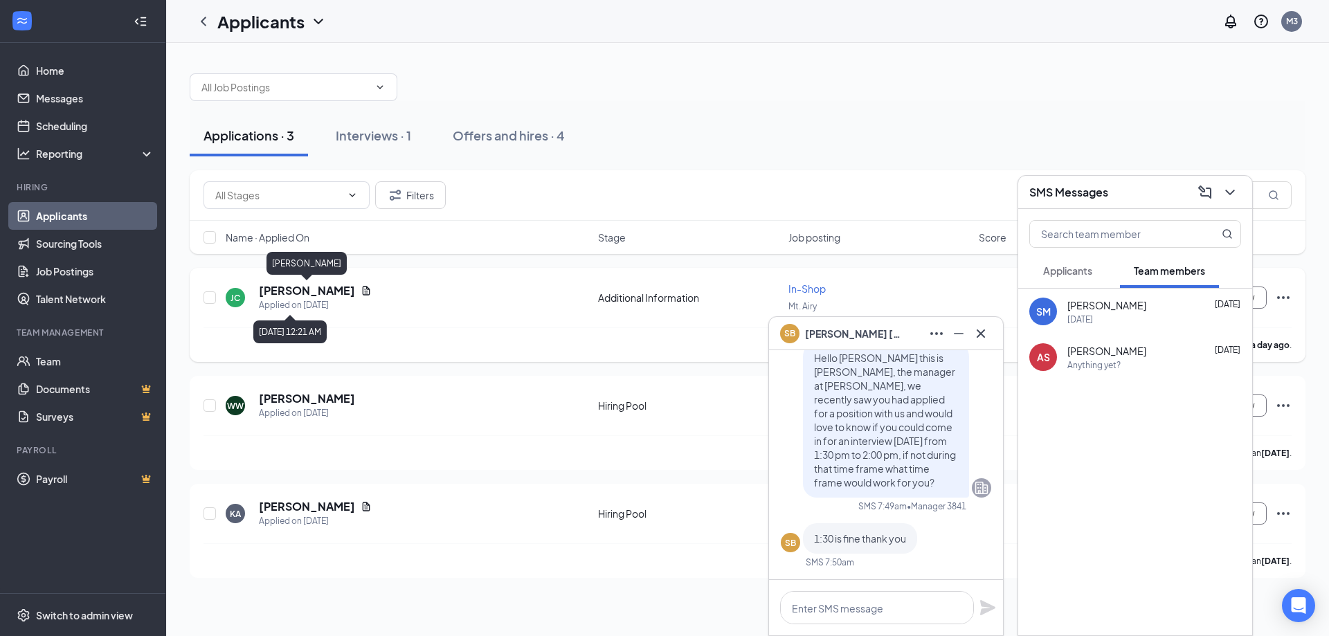
click at [336, 288] on h5 "[PERSON_NAME]" at bounding box center [307, 290] width 96 height 15
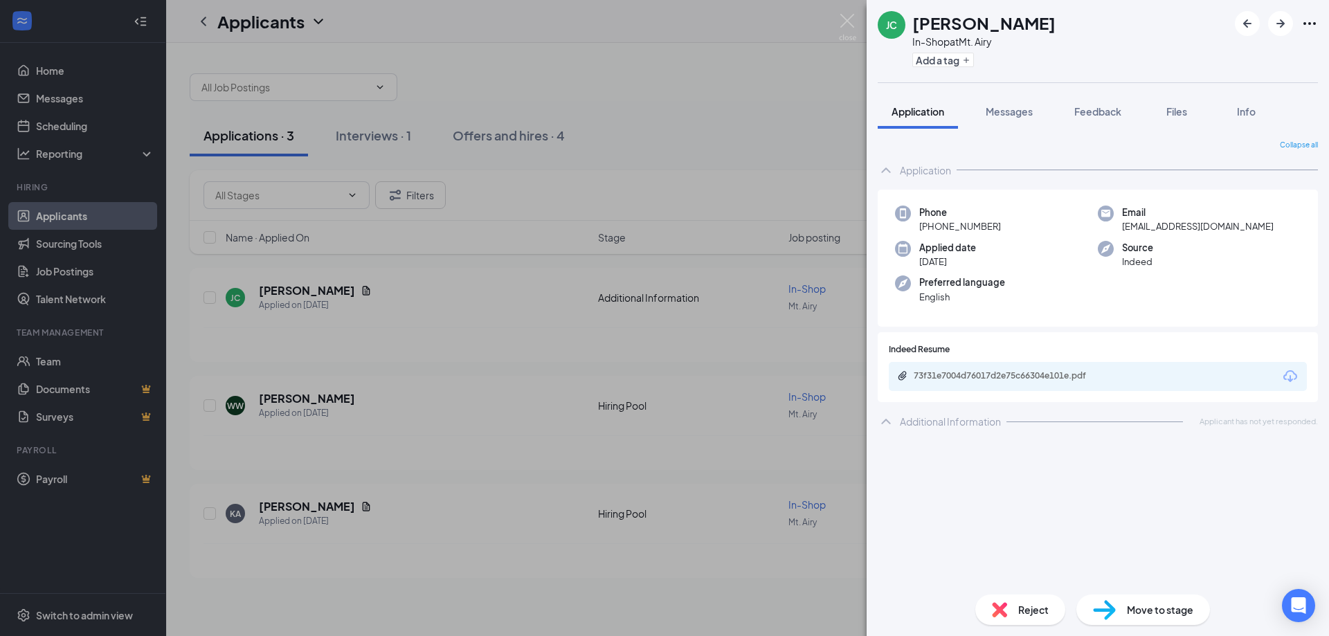
click at [627, 132] on div "[PERSON_NAME] In-Shop at Mt. Airy Add a tag Application Messages Feedback Files…" at bounding box center [664, 318] width 1329 height 636
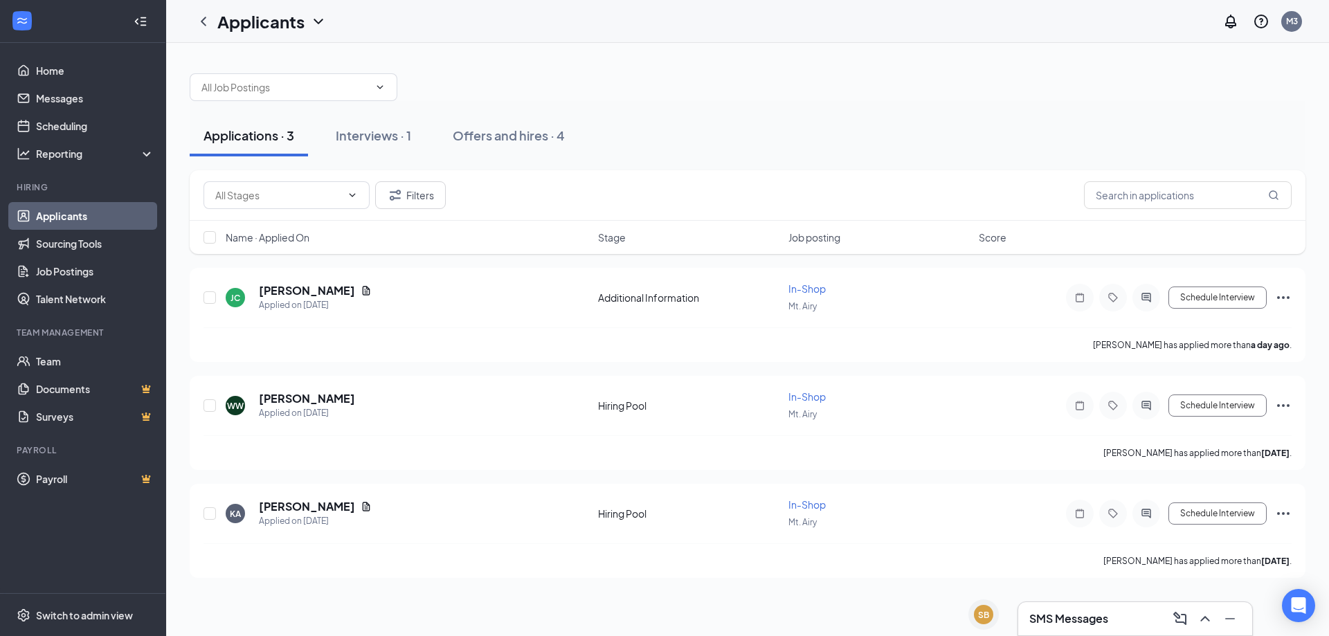
click at [1110, 615] on div "SMS Messages" at bounding box center [1135, 619] width 212 height 22
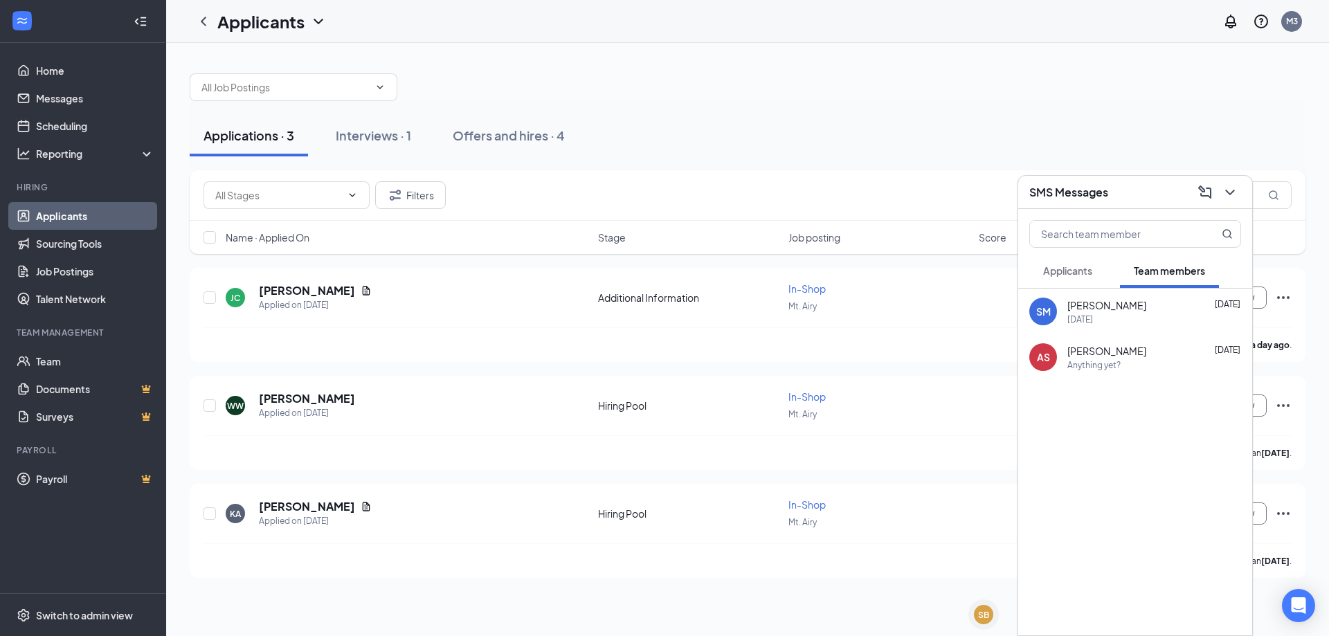
click at [1100, 356] on span "Austin Senter" at bounding box center [1106, 351] width 79 height 14
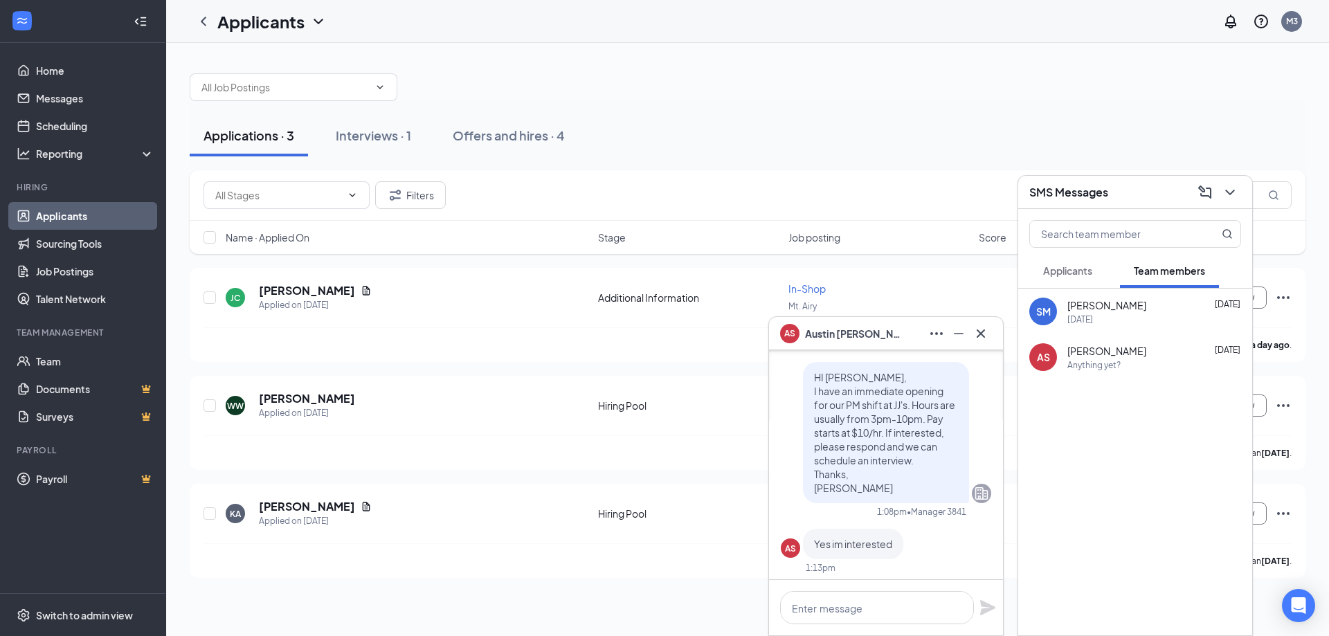
scroll to position [-452, 0]
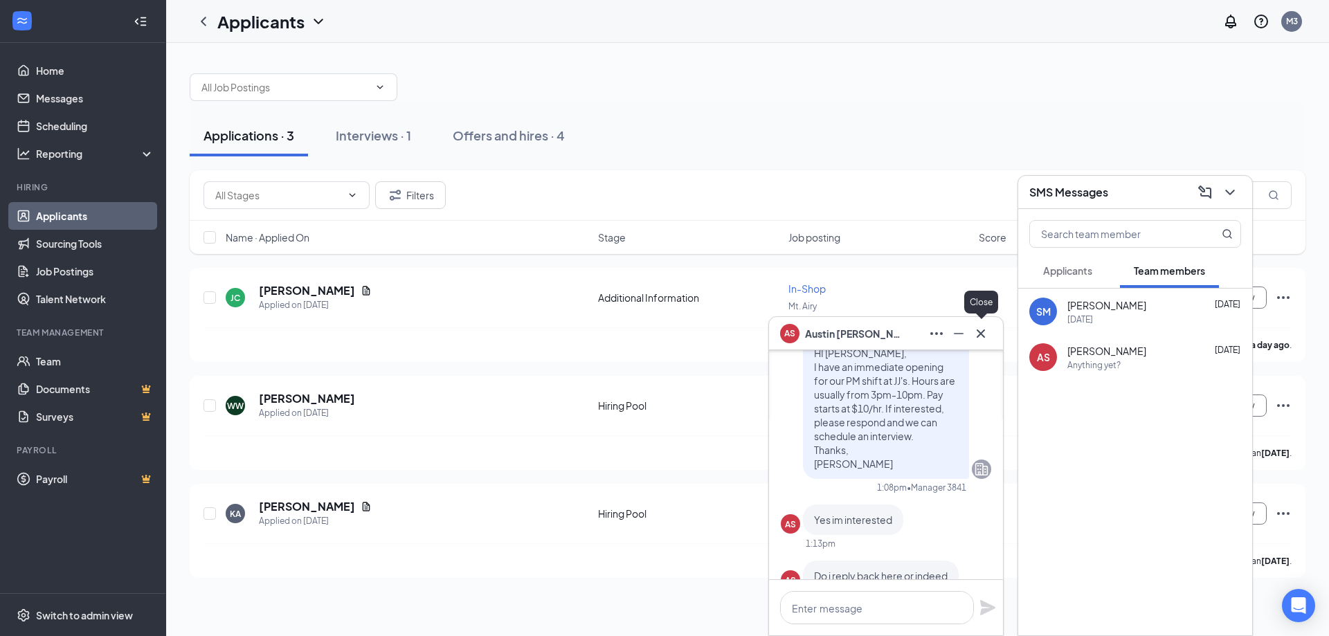
click at [982, 343] on button at bounding box center [981, 334] width 22 height 22
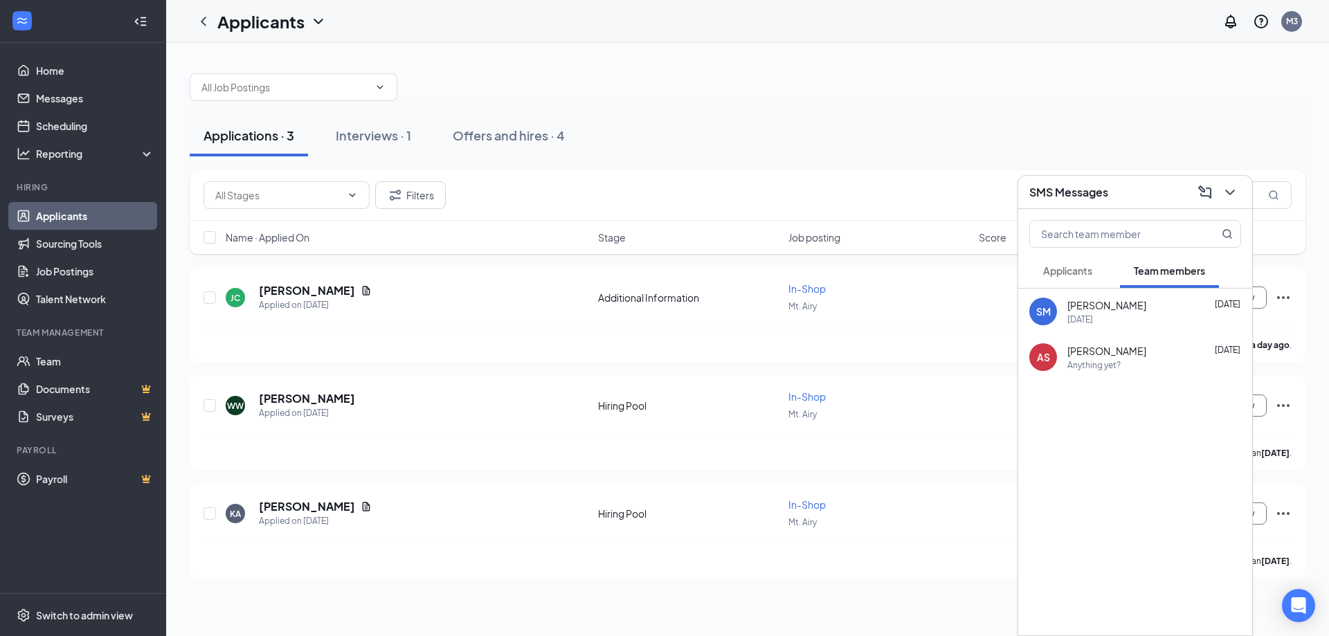
click at [1022, 109] on div "Applications · 3 Interviews · 1 Offers and hires · 4" at bounding box center [748, 135] width 1116 height 69
